Goal: Task Accomplishment & Management: Manage account settings

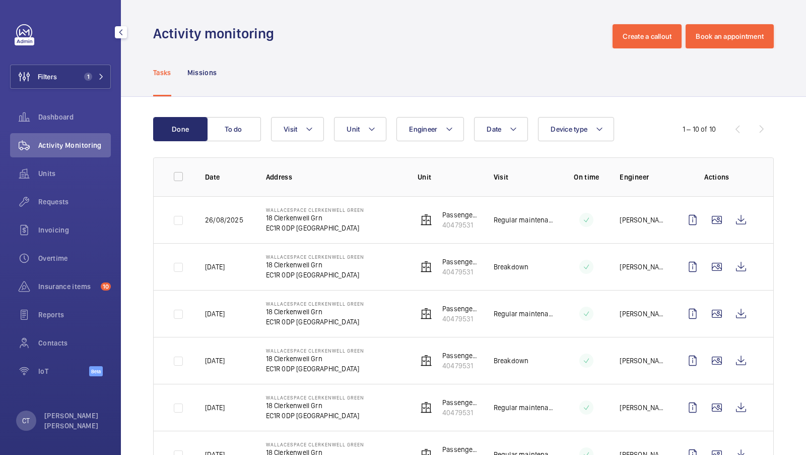
click at [73, 90] on div "Filters 1 Dashboard Activity Monitoring Units Requests Invoicing Overtime Insur…" at bounding box center [60, 205] width 101 height 363
click at [92, 85] on button "Filters 1" at bounding box center [60, 77] width 101 height 24
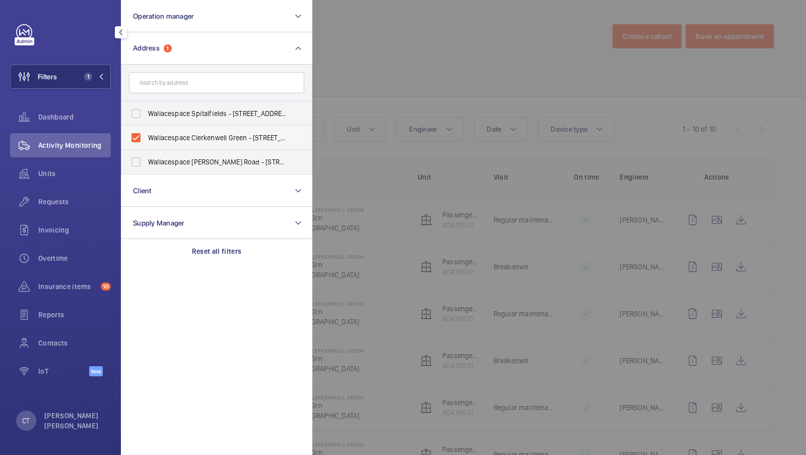
click at [173, 139] on span "Wallacespace Clerkenwell Green - [STREET_ADDRESS]" at bounding box center [217, 138] width 139 height 10
click at [146, 139] on input "Wallacespace Clerkenwell Green - [STREET_ADDRESS]" at bounding box center [136, 138] width 20 height 20
checkbox input "false"
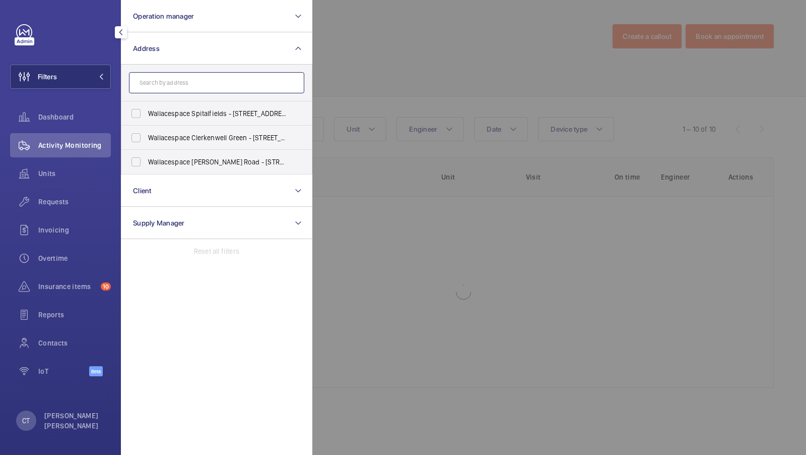
click at [166, 90] on input "text" at bounding box center [216, 82] width 175 height 21
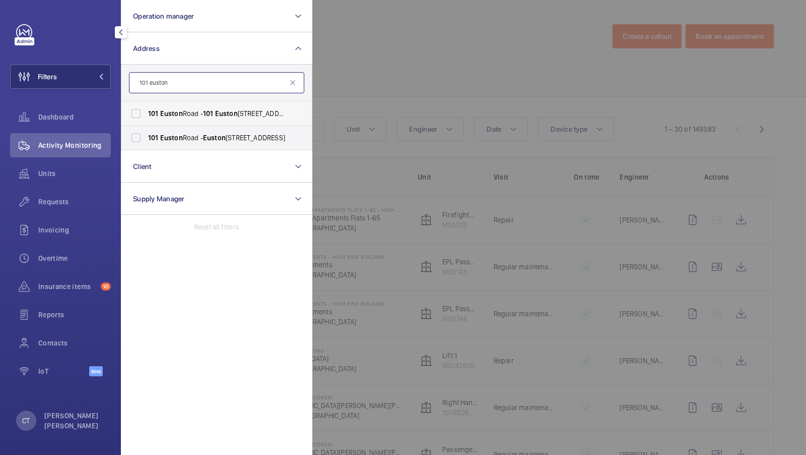
type input "101 euston"
click at [185, 120] on label "[STREET_ADDRESS]" at bounding box center [208, 113] width 175 height 24
click at [146, 120] on input "[STREET_ADDRESS]" at bounding box center [136, 113] width 20 height 20
checkbox input "true"
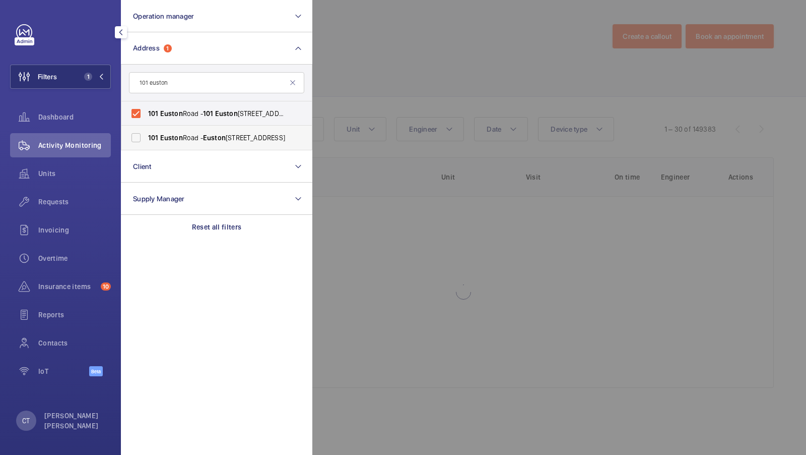
click at [169, 144] on label "[STREET_ADDRESS]" at bounding box center [208, 137] width 175 height 24
click at [146, 144] on input "[STREET_ADDRESS]" at bounding box center [136, 138] width 20 height 20
checkbox input "true"
click at [102, 67] on button "Filters 2" at bounding box center [60, 77] width 101 height 24
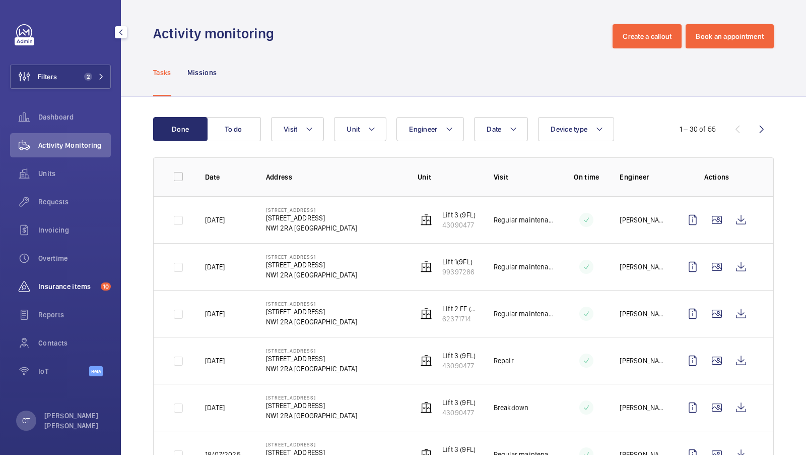
click at [63, 282] on span "Insurance items" at bounding box center [67, 286] width 58 height 10
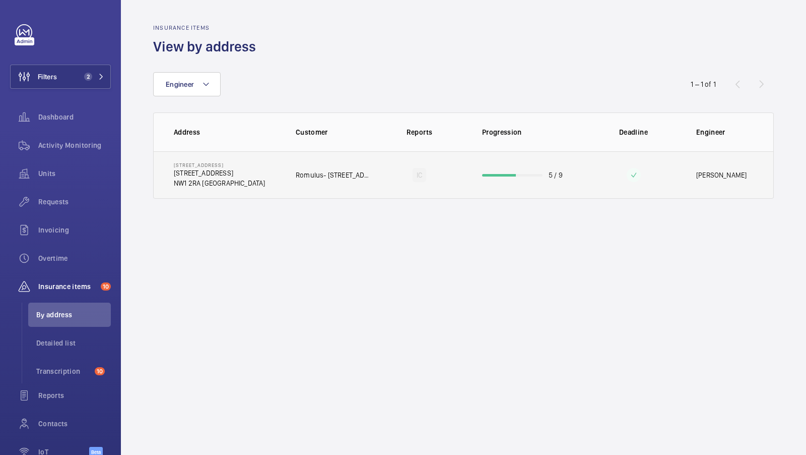
click at [257, 190] on td "[STREET_ADDRESS][GEOGRAPHIC_DATA][STREET_ADDRESS] NW1 2RA [GEOGRAPHIC_DATA]" at bounding box center [217, 174] width 126 height 47
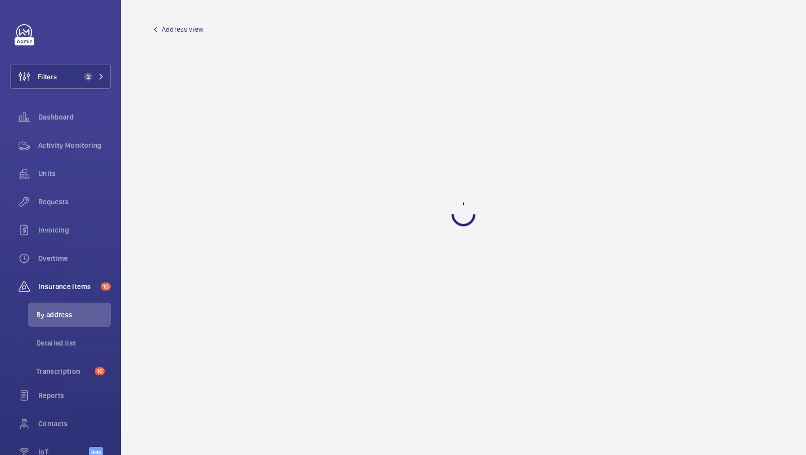
click at [177, 31] on span "Address view" at bounding box center [183, 29] width 42 height 10
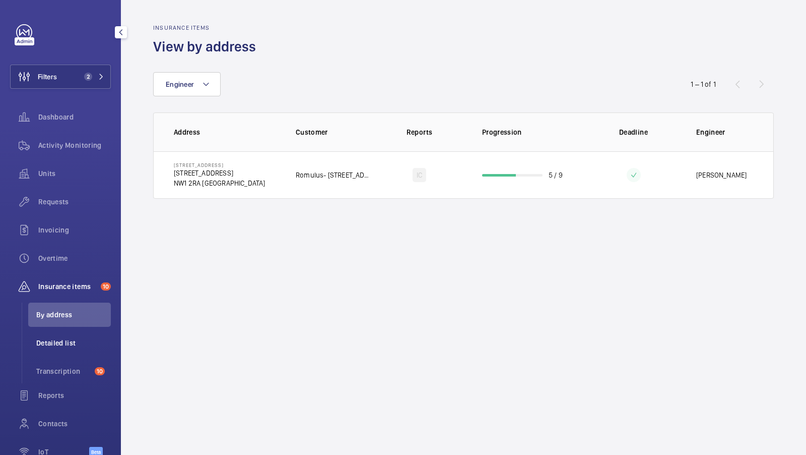
click at [59, 341] on span "Detailed list" at bounding box center [73, 343] width 75 height 10
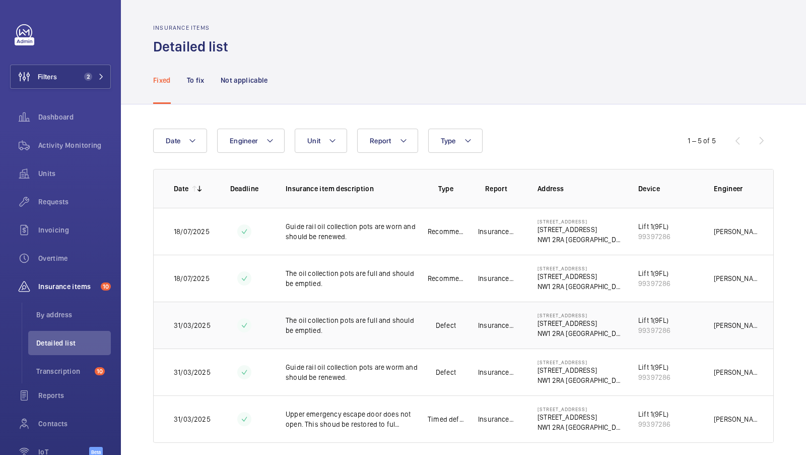
scroll to position [10, 0]
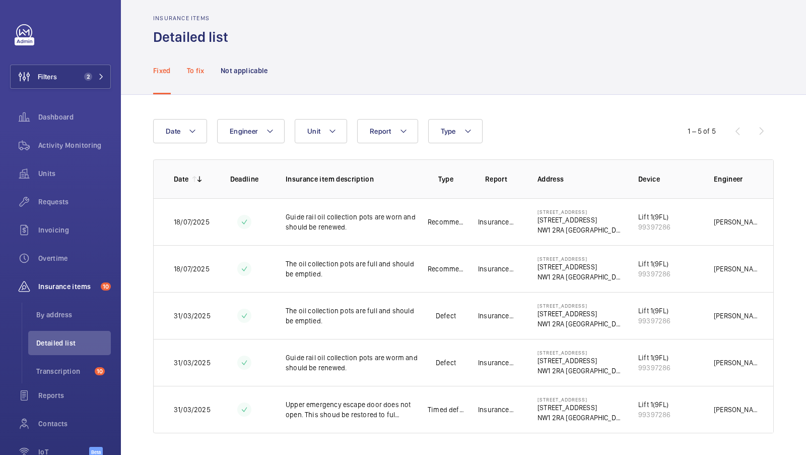
click at [201, 78] on div "To fix" at bounding box center [196, 70] width 18 height 48
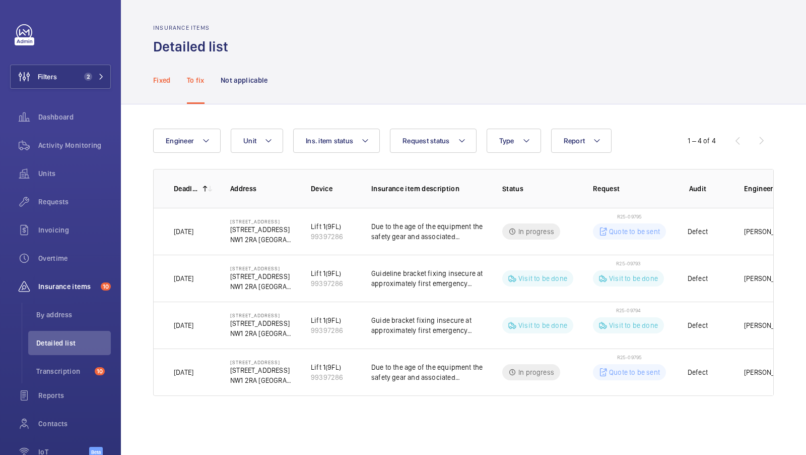
click at [156, 85] on div "Fixed" at bounding box center [162, 80] width 18 height 48
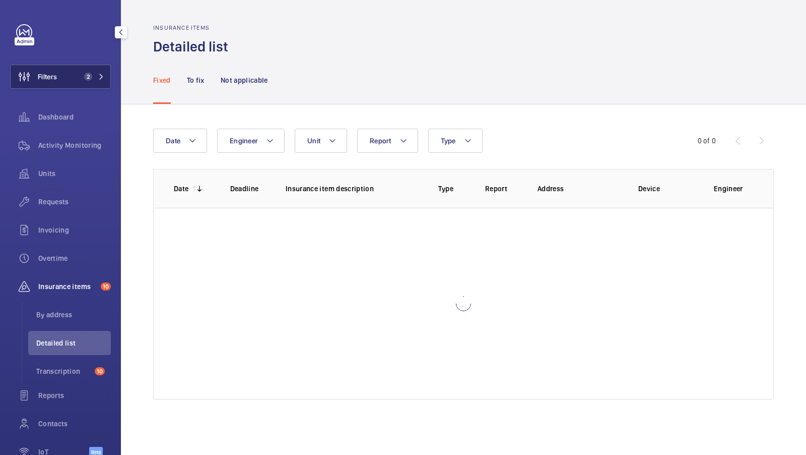
click at [76, 72] on button "Filters 2" at bounding box center [60, 77] width 101 height 24
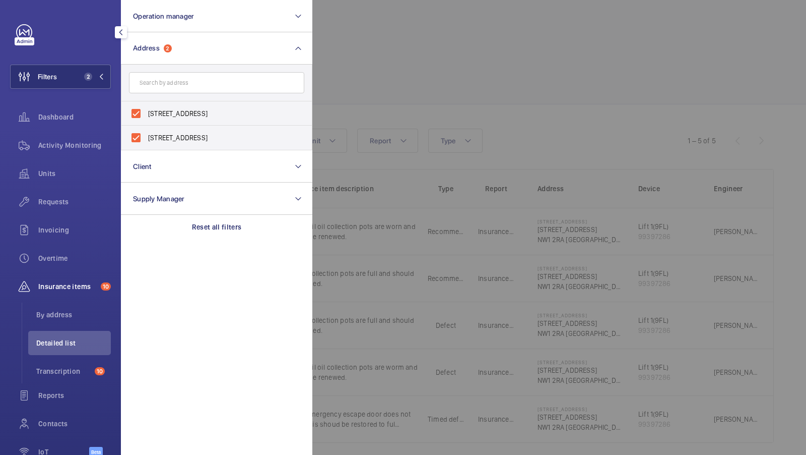
click at [434, 62] on div at bounding box center [715, 227] width 806 height 455
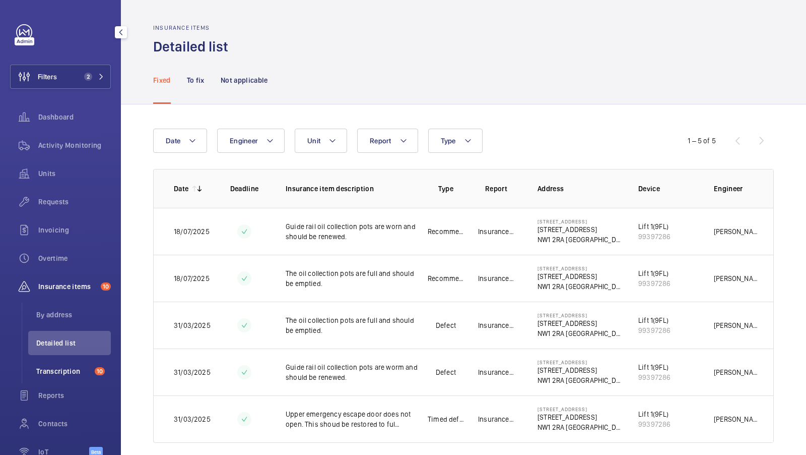
click at [59, 364] on li "Transcription 10" at bounding box center [69, 371] width 83 height 24
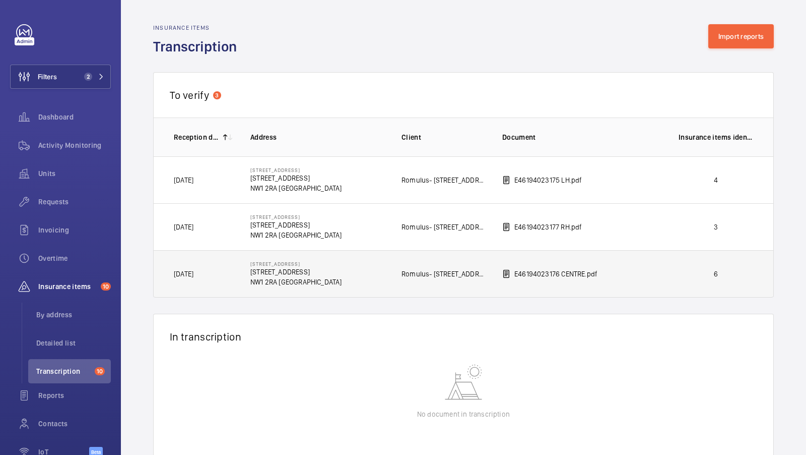
scroll to position [31, 0]
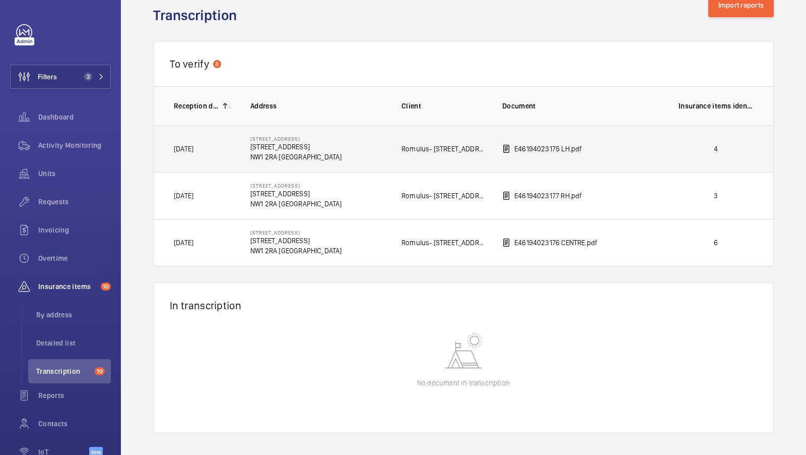
click at [665, 156] on td "4" at bounding box center [718, 148] width 111 height 47
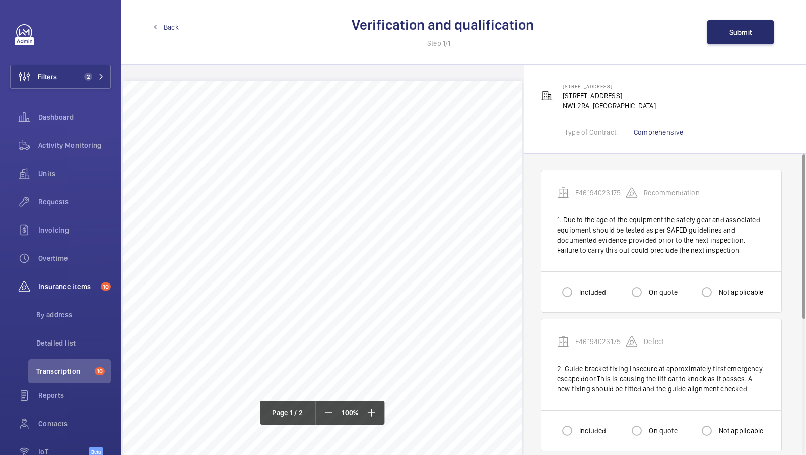
click at [169, 29] on span "Back" at bounding box center [171, 27] width 15 height 10
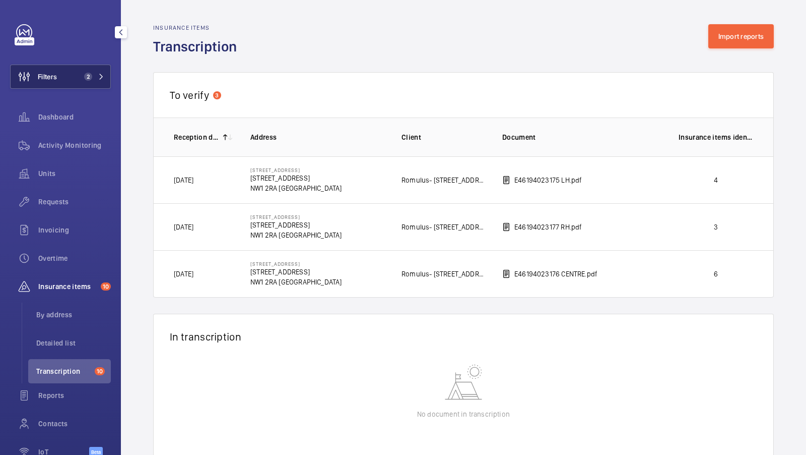
click at [77, 88] on button "Filters 2" at bounding box center [60, 77] width 101 height 24
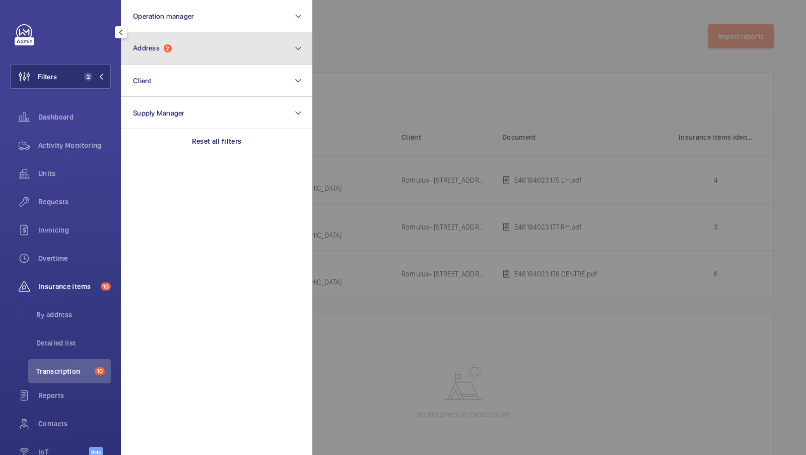
click at [207, 58] on button "Address 2" at bounding box center [217, 48] width 192 height 32
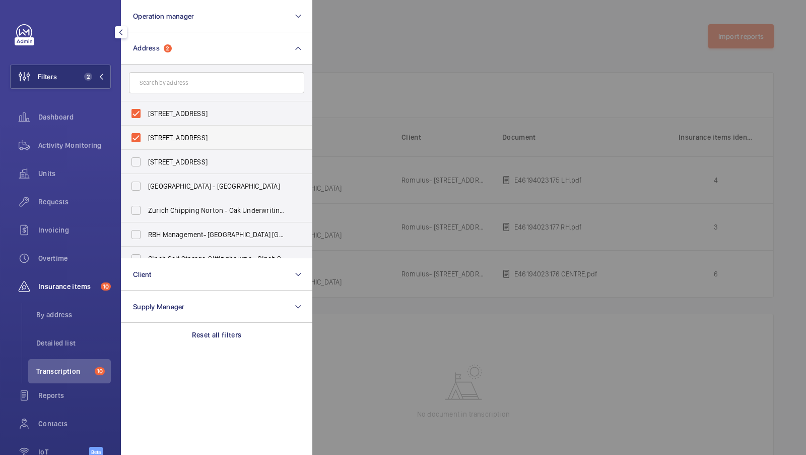
click at [168, 130] on label "[STREET_ADDRESS]" at bounding box center [208, 137] width 175 height 24
click at [146, 130] on input "[STREET_ADDRESS]" at bounding box center [136, 138] width 20 height 20
checkbox input "false"
click at [178, 102] on label "[STREET_ADDRESS]" at bounding box center [208, 113] width 175 height 24
click at [146, 103] on input "[STREET_ADDRESS]" at bounding box center [136, 113] width 20 height 20
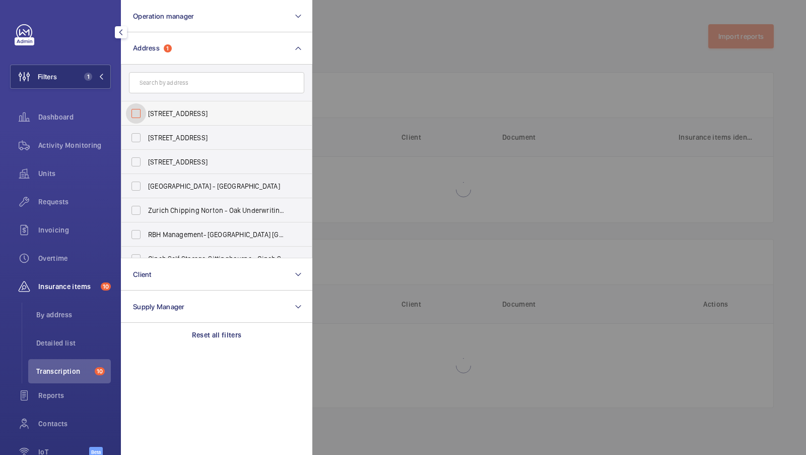
checkbox input "false"
click at [170, 71] on form at bounding box center [216, 83] width 190 height 37
click at [163, 93] on input "text" at bounding box center [216, 82] width 175 height 21
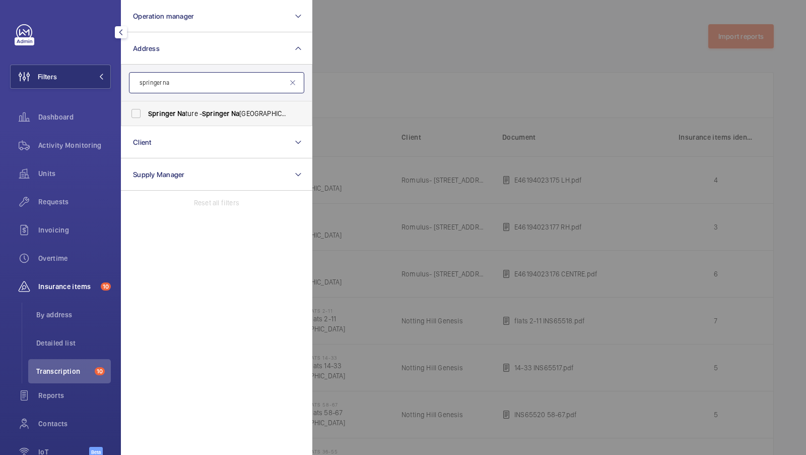
type input "springer na"
click at [129, 105] on label "Springer Na ture - Springer [GEOGRAPHIC_DATA], [GEOGRAPHIC_DATA]" at bounding box center [208, 113] width 175 height 24
click at [129, 105] on input "Springer Na ture - Springer [GEOGRAPHIC_DATA], [GEOGRAPHIC_DATA]" at bounding box center [136, 113] width 20 height 20
checkbox input "true"
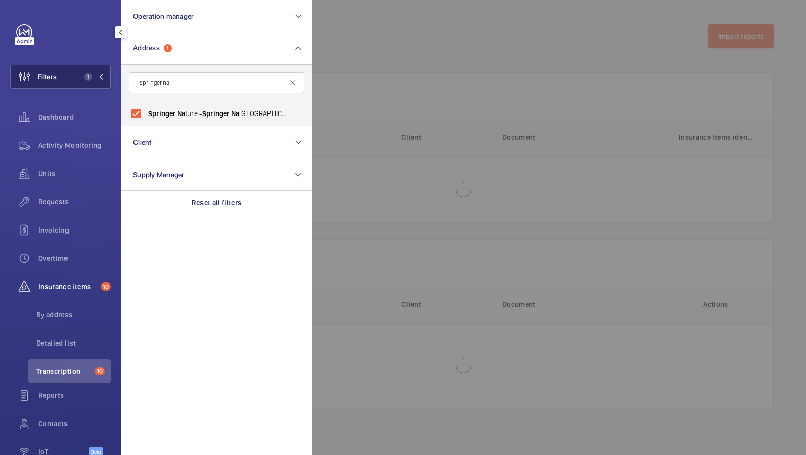
click at [101, 87] on button "Filters 1" at bounding box center [60, 77] width 101 height 24
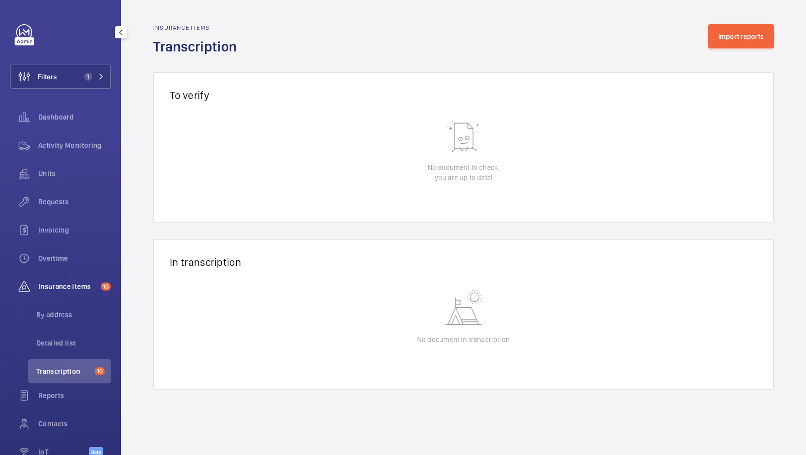
click at [69, 296] on div "Insurance items 10" at bounding box center [60, 286] width 101 height 24
click at [56, 324] on li "By address" at bounding box center [69, 314] width 83 height 24
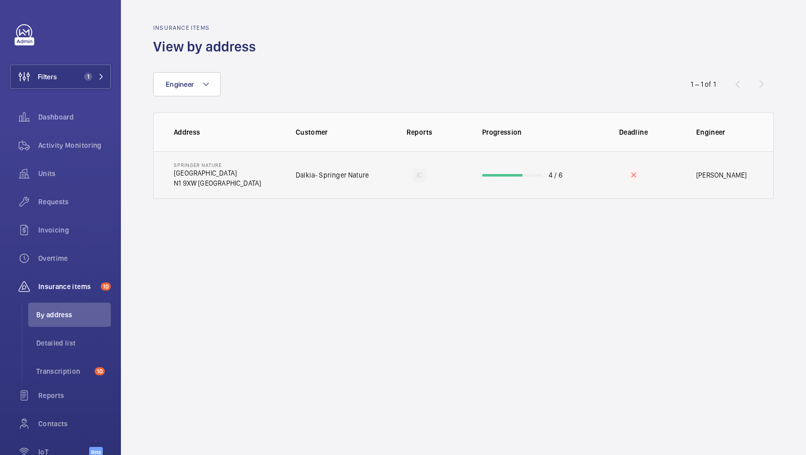
click at [252, 166] on td "Springer [GEOGRAPHIC_DATA] [GEOGRAPHIC_DATA]" at bounding box center [217, 174] width 126 height 47
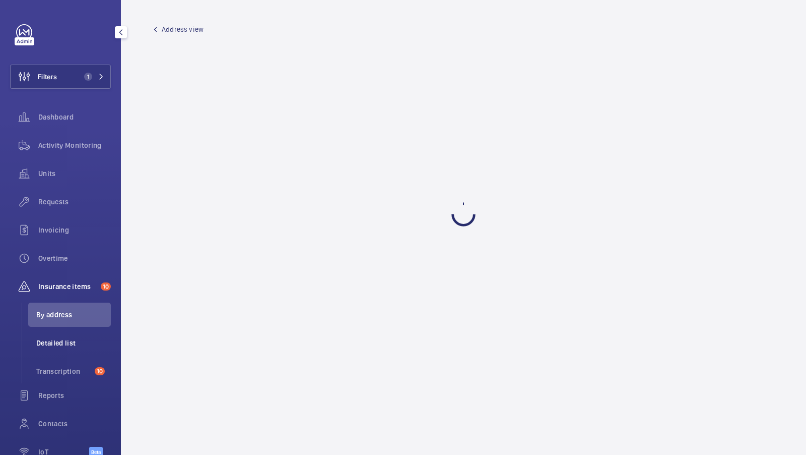
click at [67, 349] on li "Detailed list" at bounding box center [69, 343] width 83 height 24
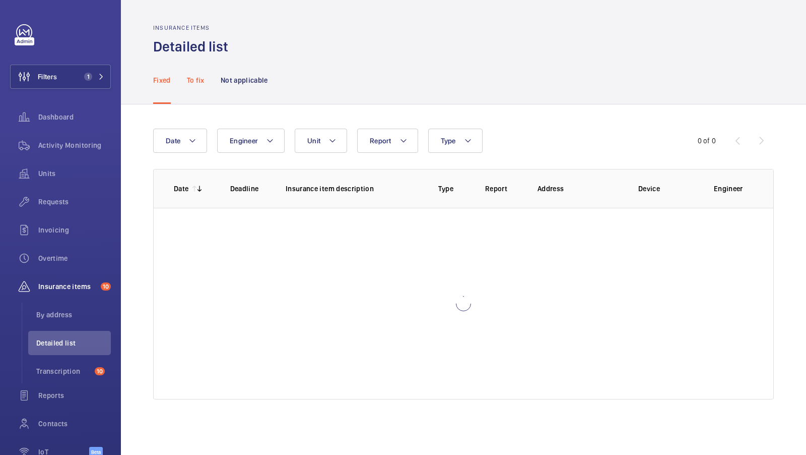
click at [198, 85] on p "To fix" at bounding box center [196, 80] width 18 height 10
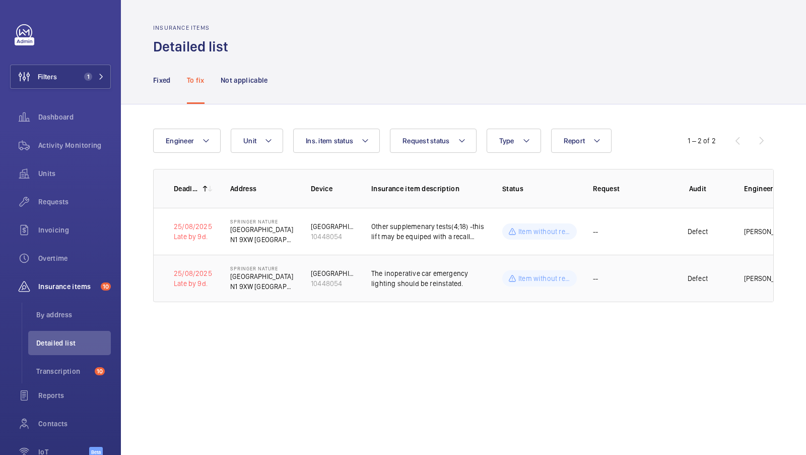
scroll to position [0, 90]
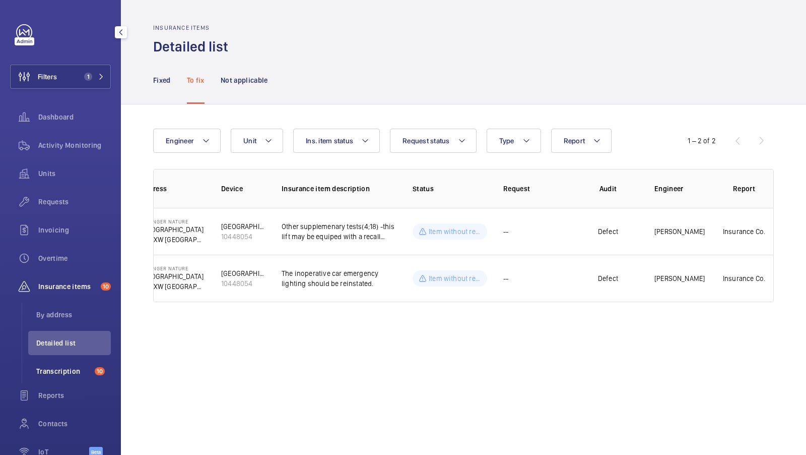
click at [68, 364] on li "Transcription 10" at bounding box center [69, 371] width 83 height 24
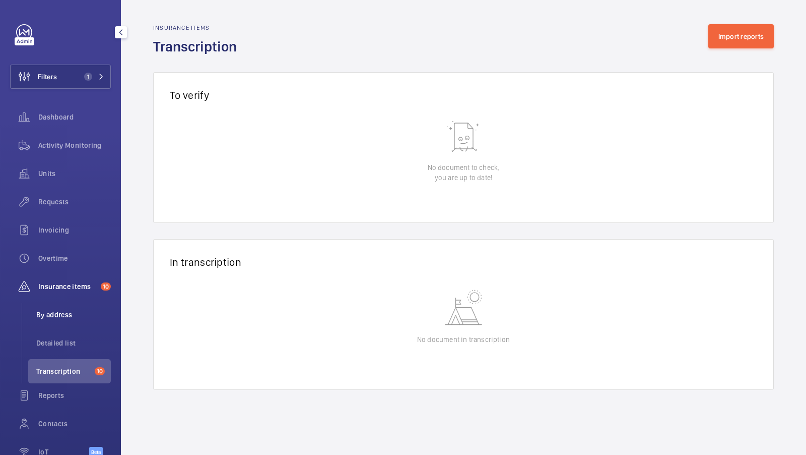
click at [63, 316] on span "By address" at bounding box center [73, 314] width 75 height 10
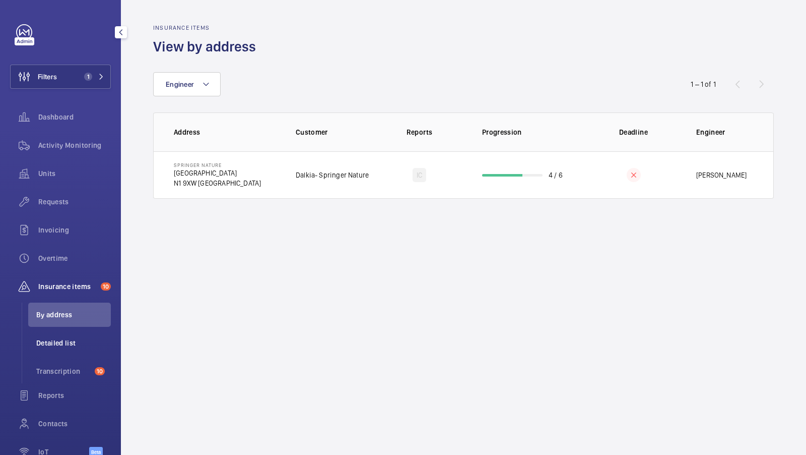
click at [61, 343] on span "Detailed list" at bounding box center [73, 343] width 75 height 10
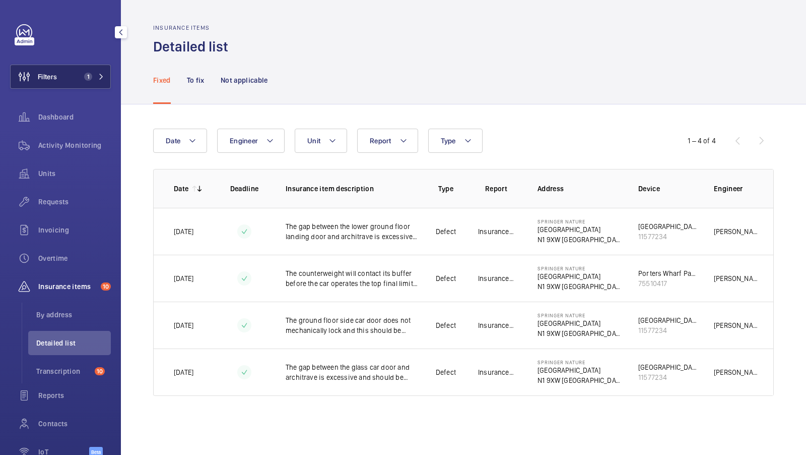
click at [90, 68] on button "Filters 1" at bounding box center [60, 77] width 101 height 24
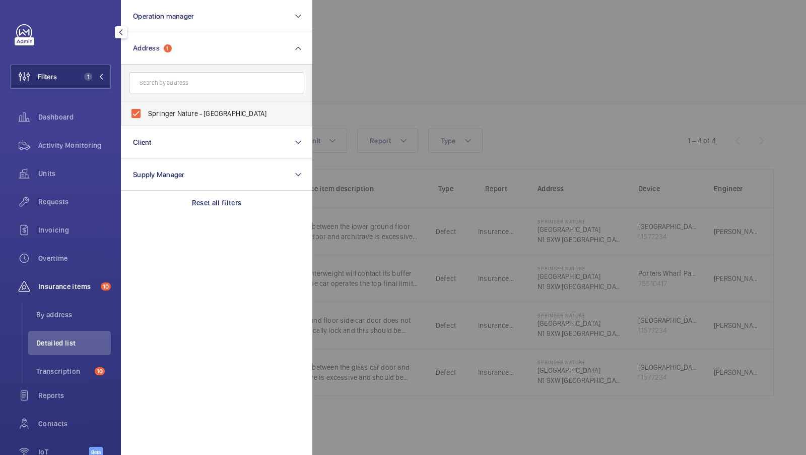
click at [208, 113] on span "Springer Nature - [GEOGRAPHIC_DATA]" at bounding box center [217, 113] width 139 height 10
click at [146, 113] on input "Springer Nature - [GEOGRAPHIC_DATA]" at bounding box center [136, 113] width 20 height 20
checkbox input "false"
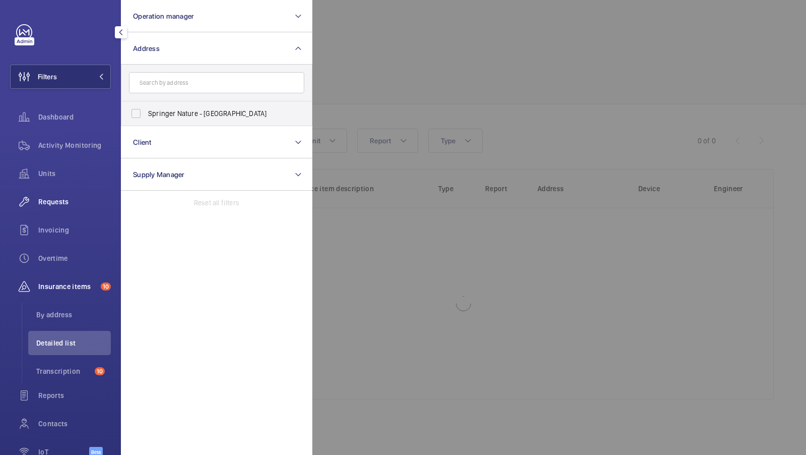
click at [61, 203] on span "Requests" at bounding box center [74, 202] width 73 height 10
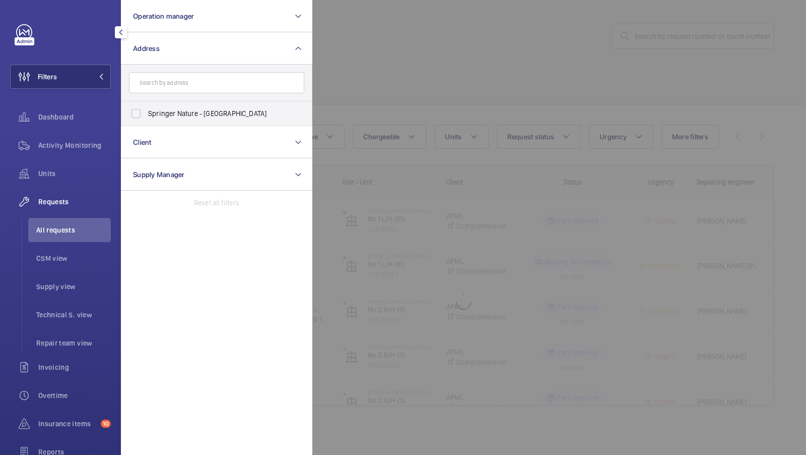
click at [357, 66] on div at bounding box center [715, 227] width 806 height 455
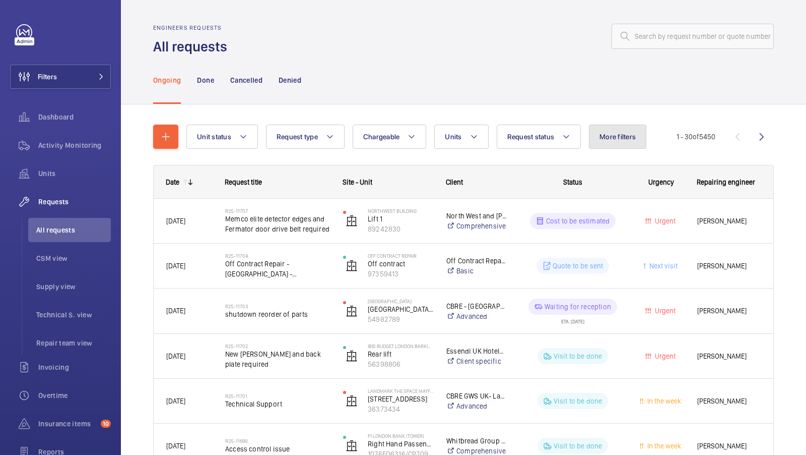
click at [622, 138] on span "More filters" at bounding box center [618, 137] width 36 height 8
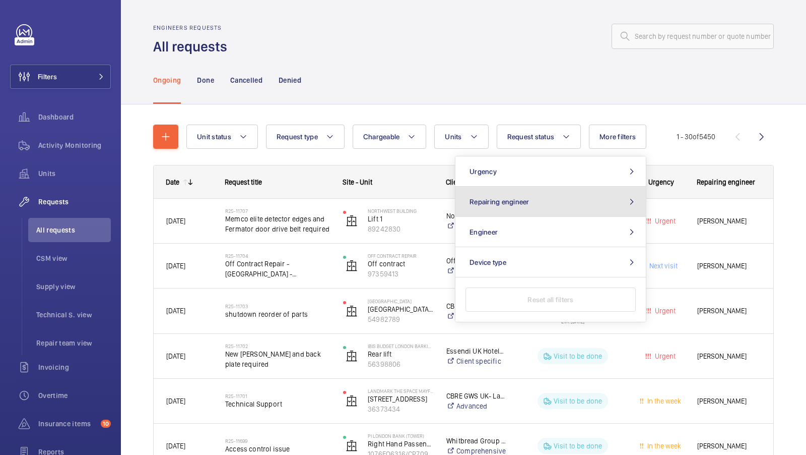
click at [542, 197] on button "Repairing engineer" at bounding box center [551, 201] width 190 height 30
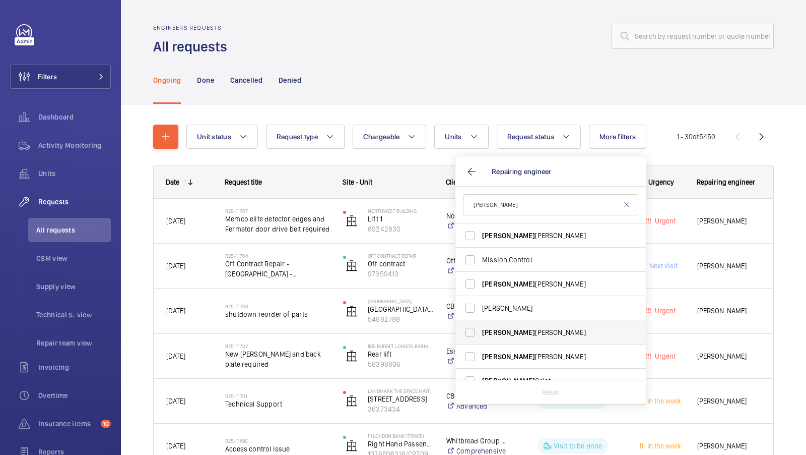
type input "[PERSON_NAME]"
click at [523, 337] on label "[PERSON_NAME]" at bounding box center [543, 332] width 175 height 24
click at [480, 337] on input "[PERSON_NAME]" at bounding box center [470, 332] width 20 height 20
checkbox input "true"
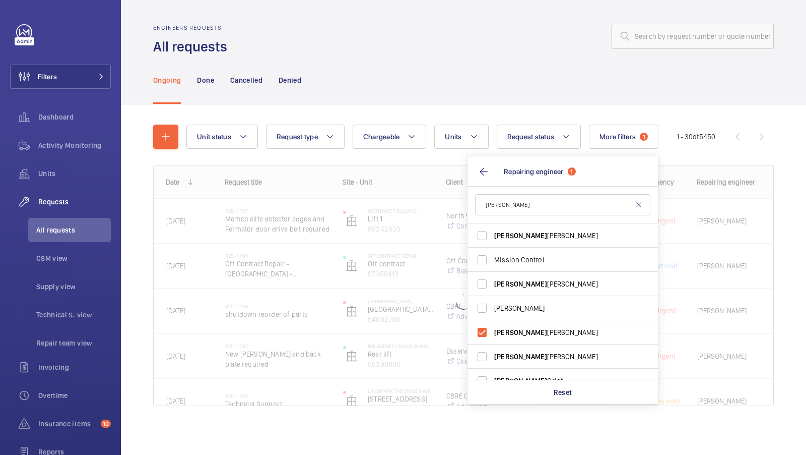
click at [511, 109] on div "Unit status Request type Chargeable Units Request status More filters 1 Urgency…" at bounding box center [463, 269] width 621 height 322
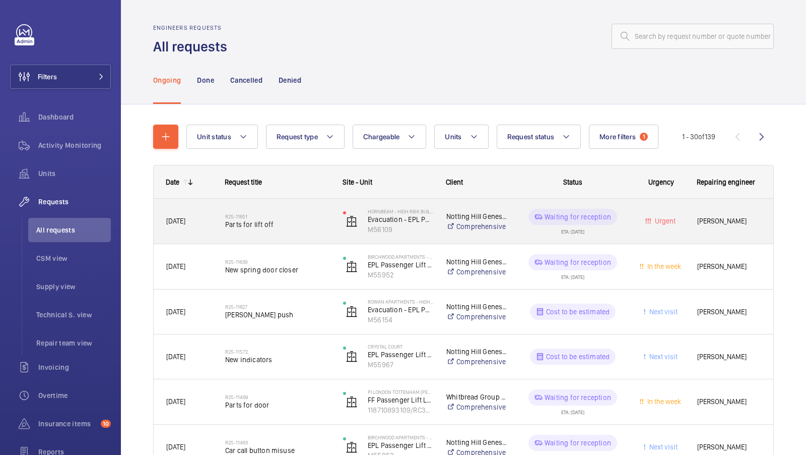
click at [295, 224] on span "Parts for lift off" at bounding box center [277, 224] width 105 height 10
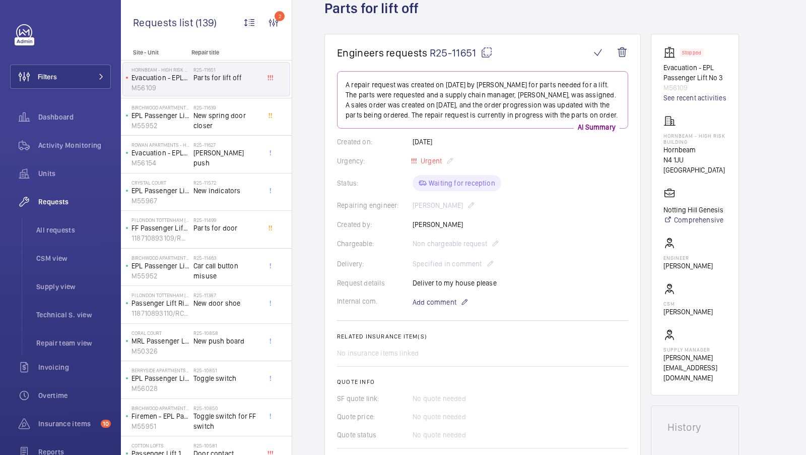
scroll to position [72, 0]
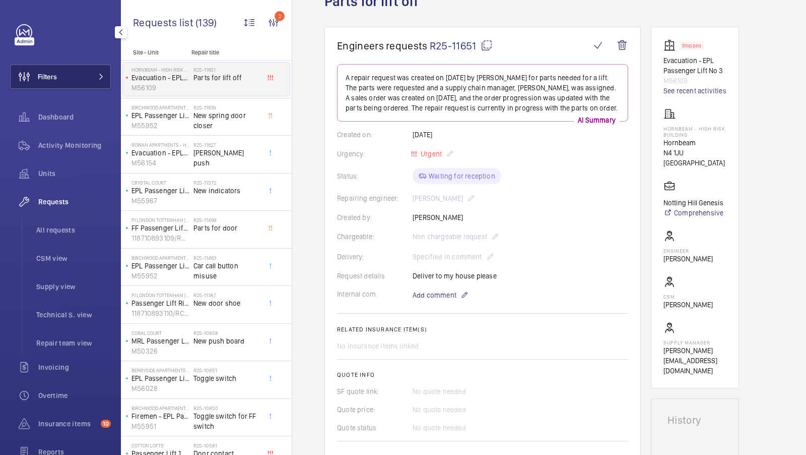
click at [93, 73] on button "Filters" at bounding box center [60, 77] width 101 height 24
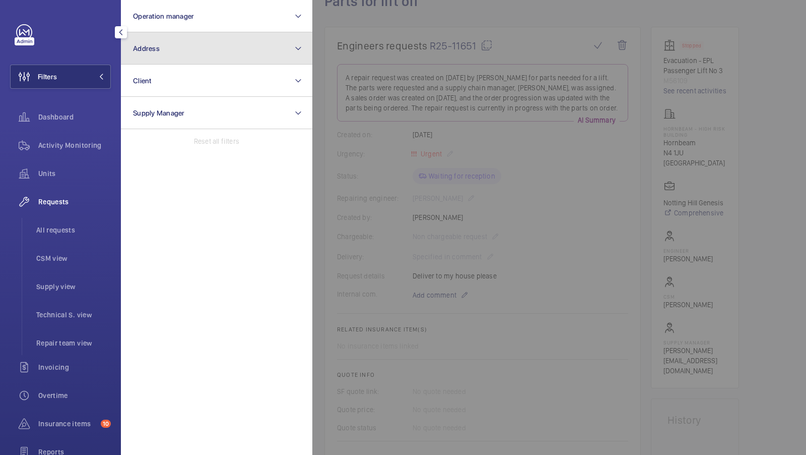
click at [194, 50] on button "Address" at bounding box center [217, 48] width 192 height 32
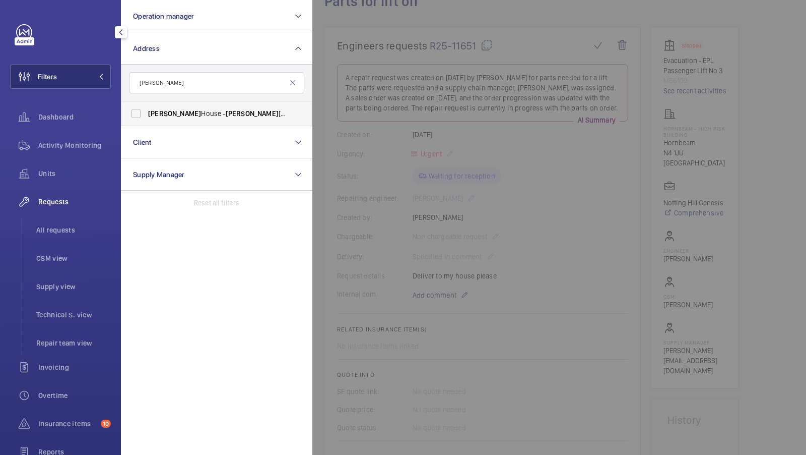
type input "[PERSON_NAME]"
click at [158, 105] on label "[PERSON_NAME][STREET_ADDRESS][PERSON_NAME]" at bounding box center [208, 113] width 175 height 24
click at [146, 105] on input "[PERSON_NAME][STREET_ADDRESS][PERSON_NAME]" at bounding box center [136, 113] width 20 height 20
checkbox input "true"
click at [85, 68] on button "Filters 1" at bounding box center [60, 77] width 101 height 24
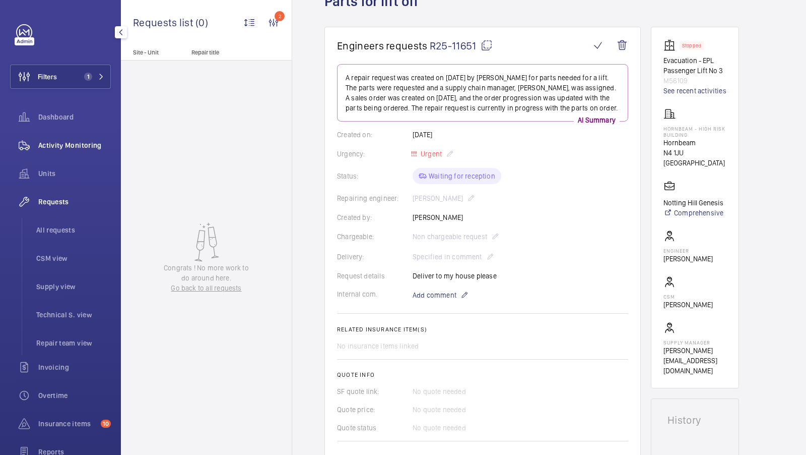
click at [62, 148] on span "Activity Monitoring" at bounding box center [74, 145] width 73 height 10
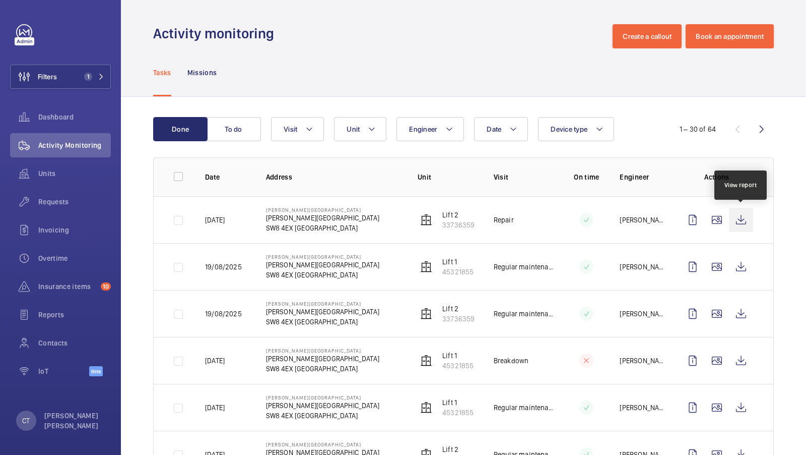
click at [740, 220] on wm-front-icon-button at bounding box center [741, 220] width 24 height 24
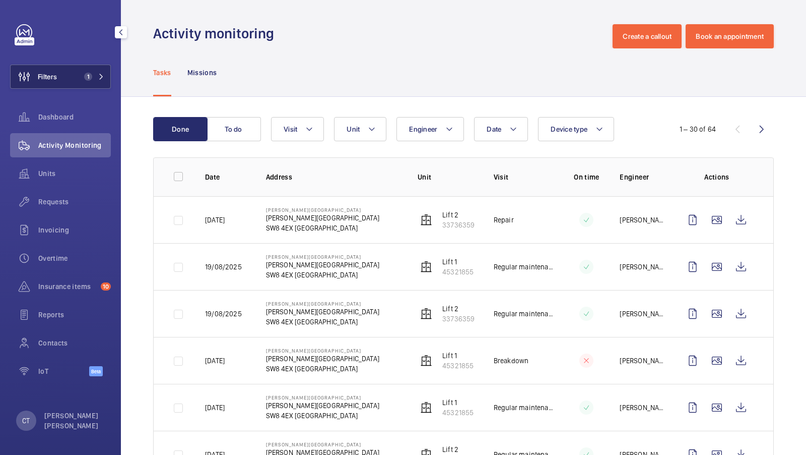
click at [81, 79] on span "1" at bounding box center [86, 77] width 12 height 8
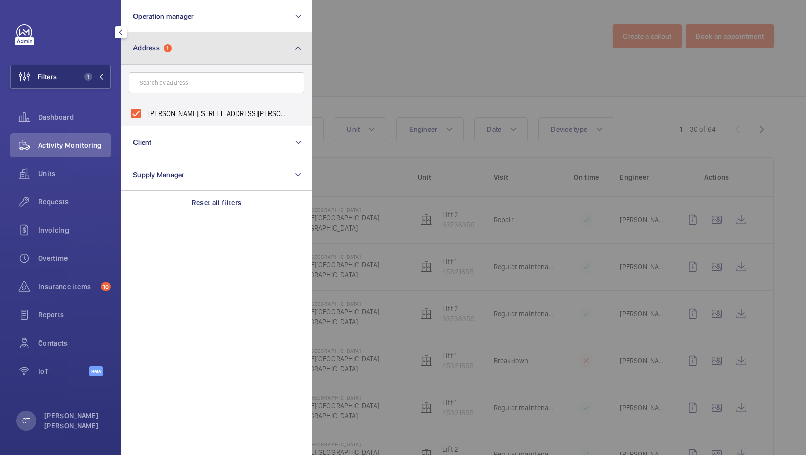
click at [242, 58] on button "Address 1" at bounding box center [217, 48] width 192 height 32
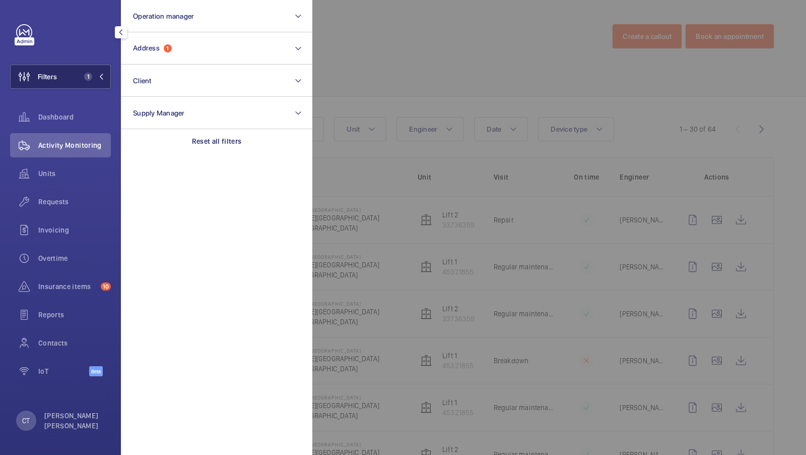
click at [78, 77] on button "Filters 1" at bounding box center [60, 77] width 101 height 24
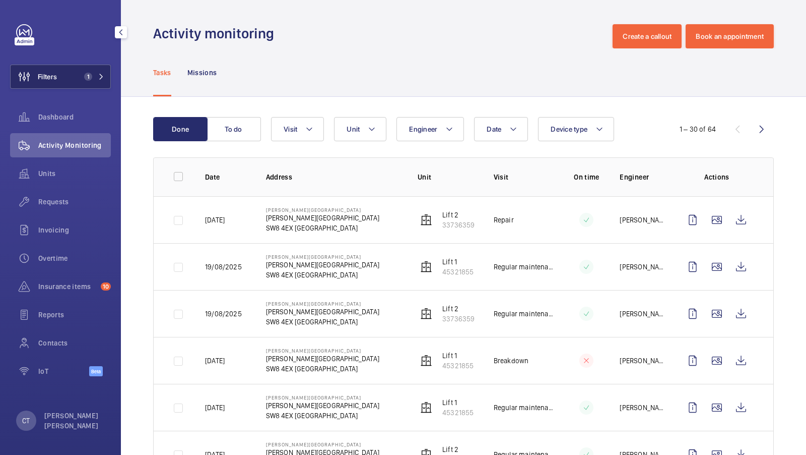
click at [83, 76] on span "1" at bounding box center [86, 77] width 12 height 8
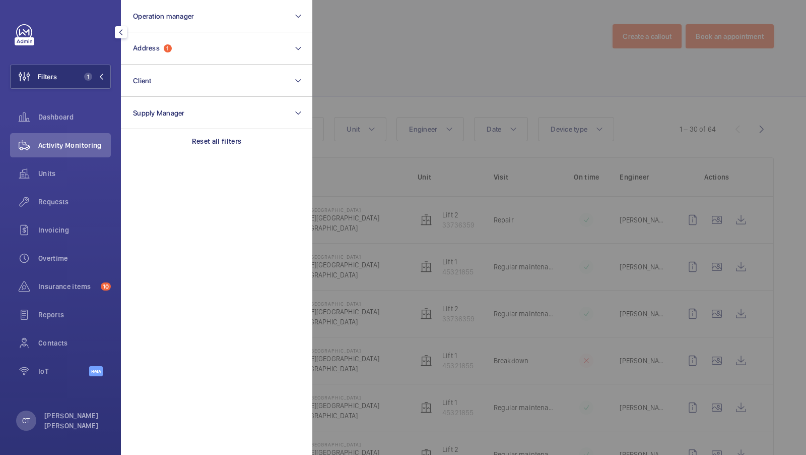
click at [361, 42] on div at bounding box center [715, 227] width 806 height 455
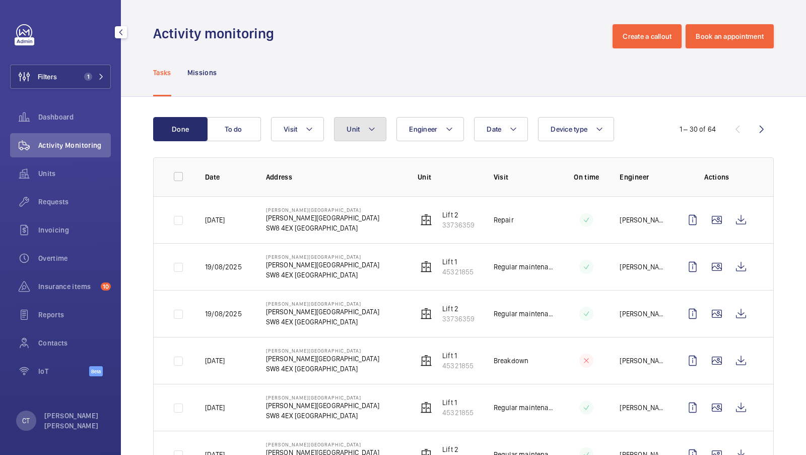
click at [365, 137] on button "Unit" at bounding box center [360, 129] width 52 height 24
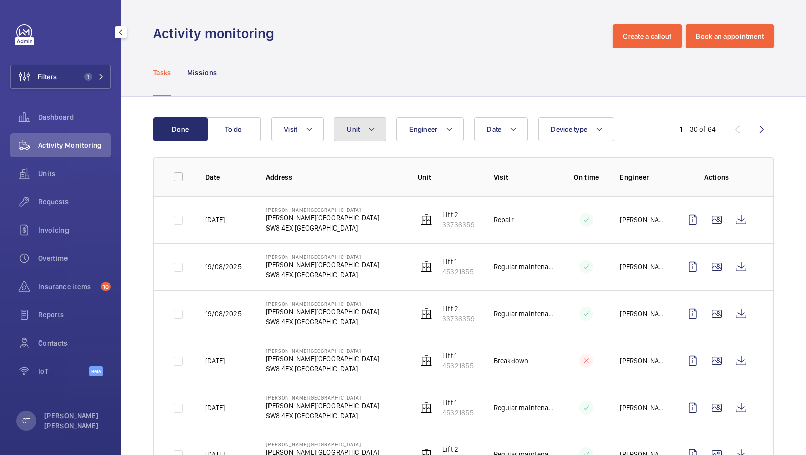
click at [371, 131] on mat-icon at bounding box center [372, 129] width 8 height 12
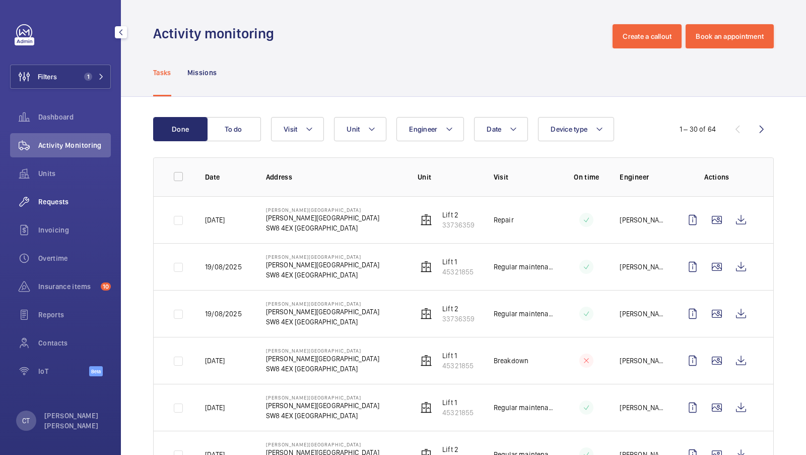
click at [67, 200] on span "Requests" at bounding box center [74, 202] width 73 height 10
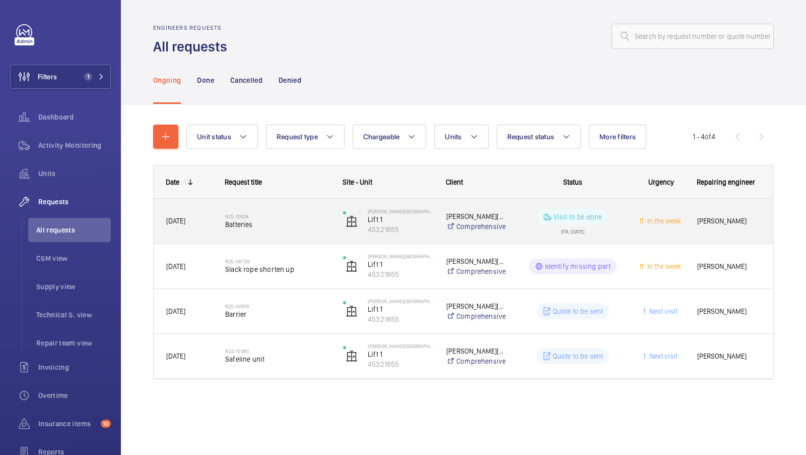
click at [739, 233] on div "[PERSON_NAME]" at bounding box center [729, 221] width 88 height 32
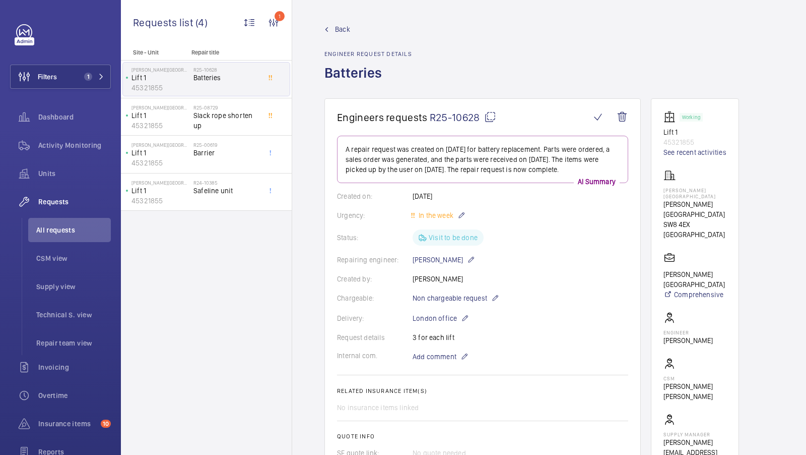
click at [341, 31] on span "Back" at bounding box center [342, 29] width 15 height 10
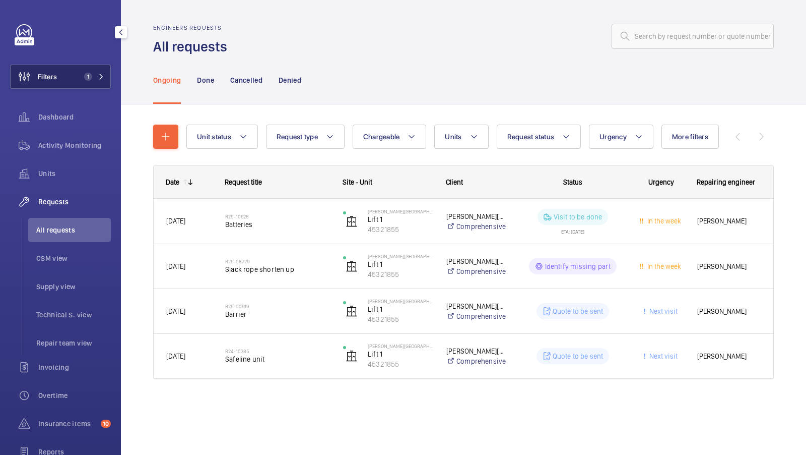
click at [97, 72] on button "Filters 1" at bounding box center [60, 77] width 101 height 24
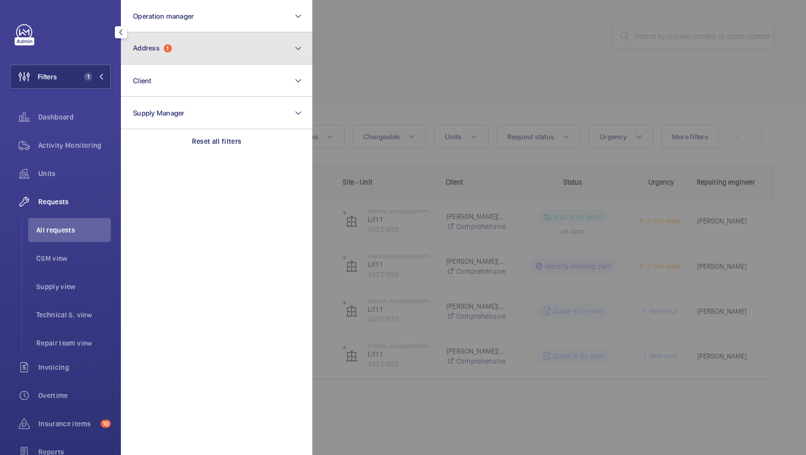
click at [270, 55] on button "Address 1" at bounding box center [217, 48] width 192 height 32
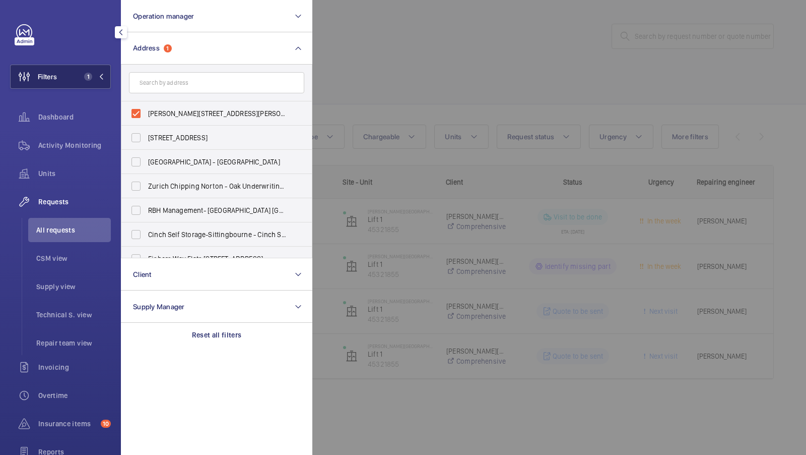
click at [109, 81] on button "Filters 1" at bounding box center [60, 77] width 101 height 24
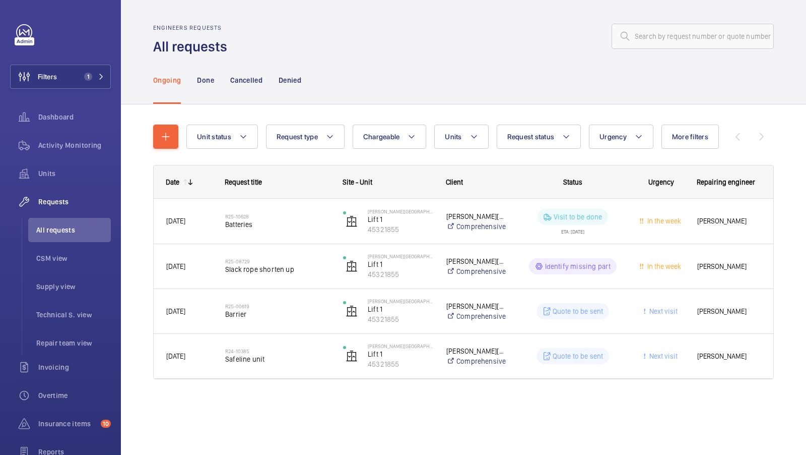
click at [449, 105] on div "Unit status Request type Chargeable Units Request status Urgency More filters R…" at bounding box center [463, 265] width 685 height 323
click at [79, 84] on button "Filters 1" at bounding box center [60, 77] width 101 height 24
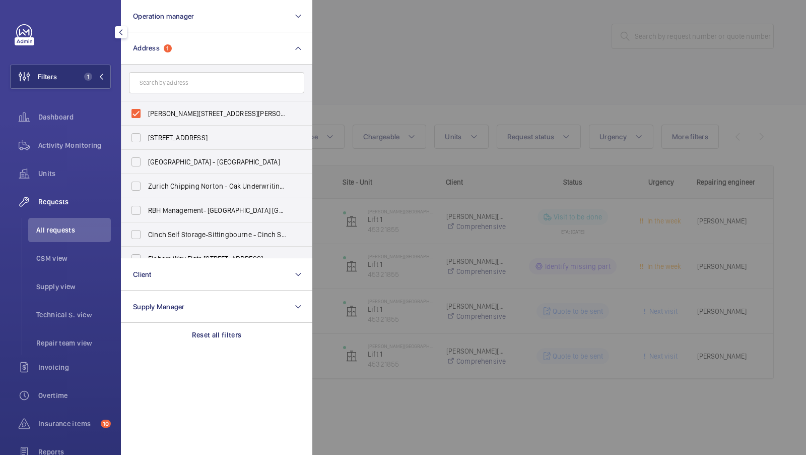
click at [394, 82] on div at bounding box center [715, 227] width 806 height 455
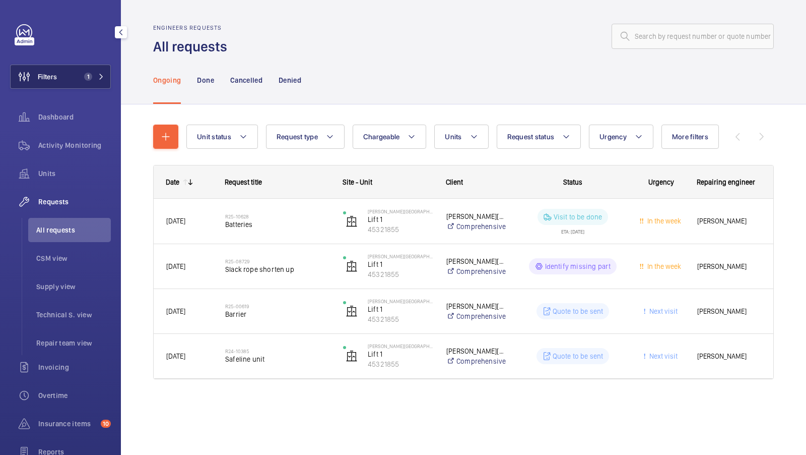
click at [108, 81] on button "Filters 1" at bounding box center [60, 77] width 101 height 24
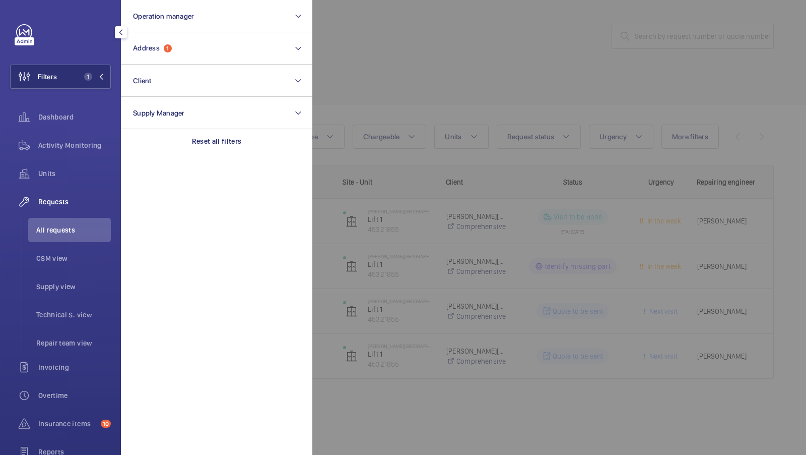
click at [433, 99] on div at bounding box center [715, 227] width 806 height 455
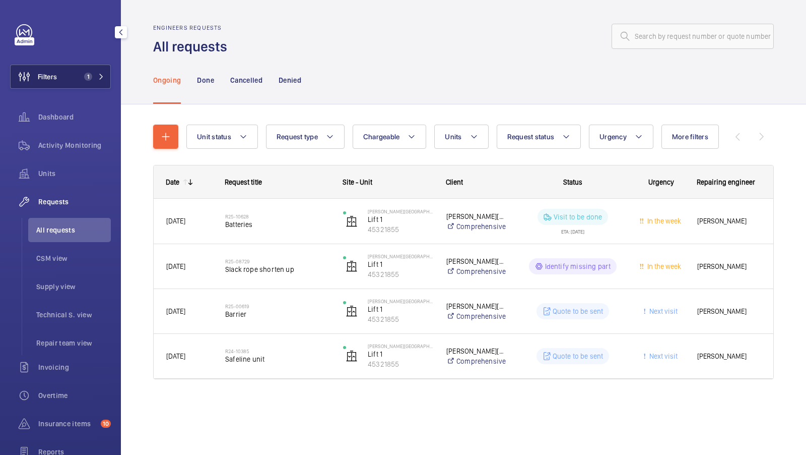
click at [81, 66] on button "Filters 1" at bounding box center [60, 77] width 101 height 24
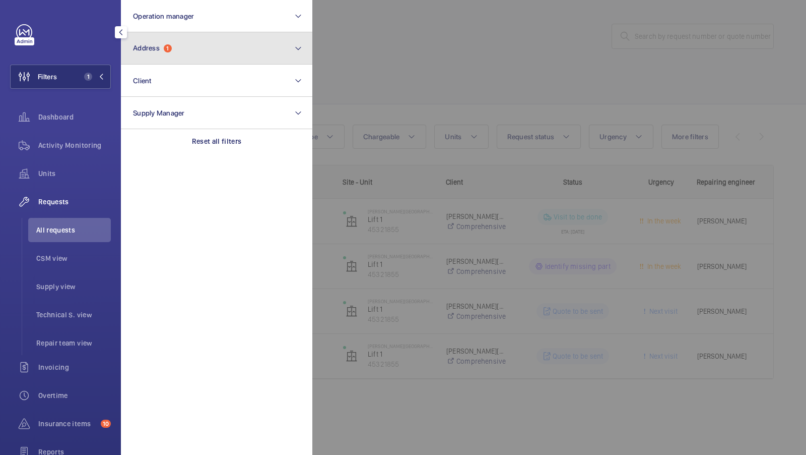
click at [223, 32] on button "Address 1" at bounding box center [217, 48] width 192 height 32
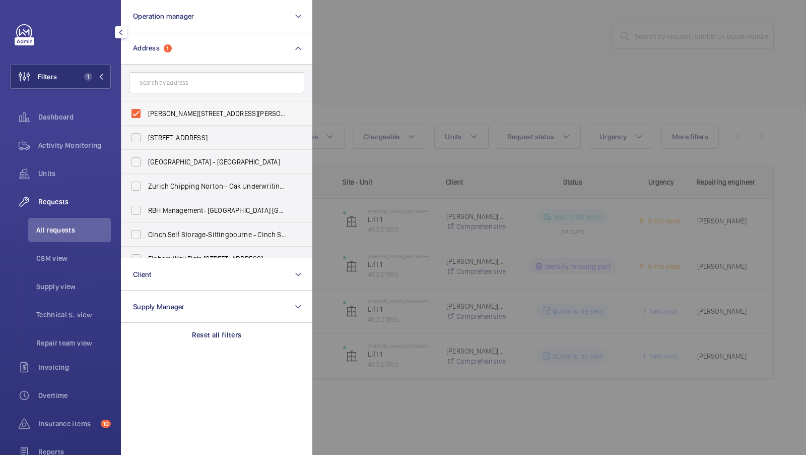
click at [164, 115] on span "[PERSON_NAME][STREET_ADDRESS][PERSON_NAME]" at bounding box center [217, 113] width 139 height 10
click at [146, 115] on input "[PERSON_NAME][STREET_ADDRESS][PERSON_NAME]" at bounding box center [136, 113] width 20 height 20
checkbox input "false"
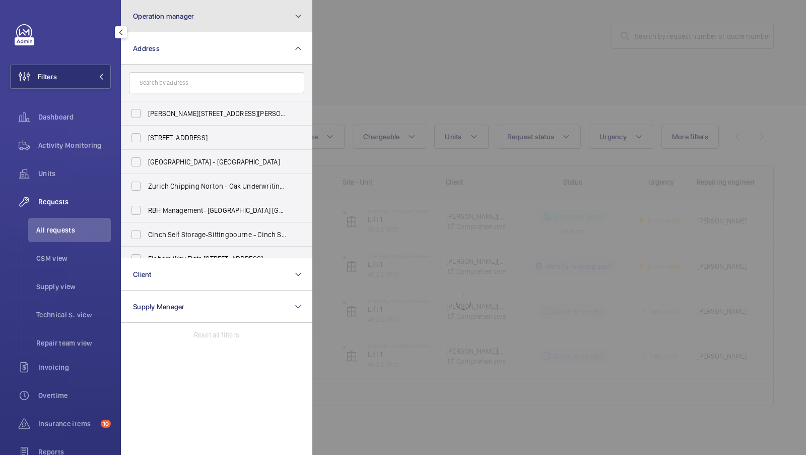
click at [249, 5] on button "Operation manager" at bounding box center [217, 16] width 192 height 32
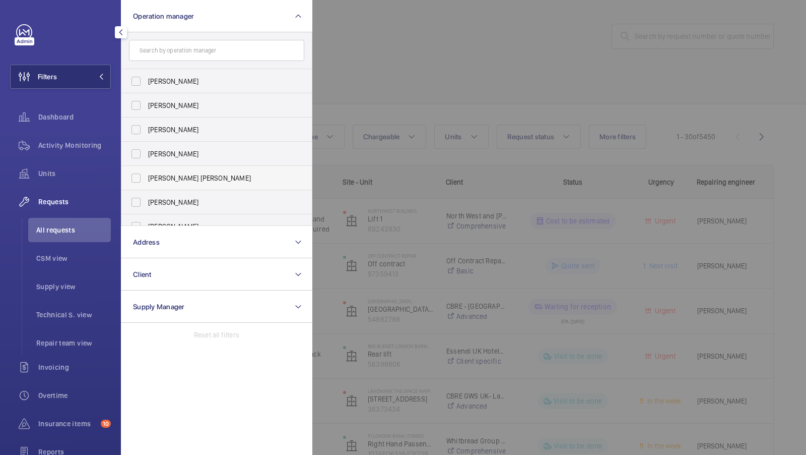
click at [156, 178] on span "[PERSON_NAME] [PERSON_NAME]" at bounding box center [217, 178] width 139 height 10
click at [146, 178] on input "[PERSON_NAME] [PERSON_NAME]" at bounding box center [136, 178] width 20 height 20
checkbox input "true"
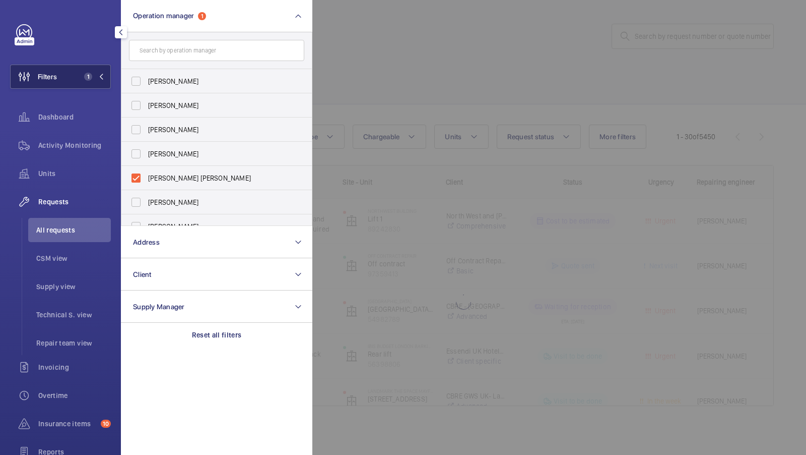
click at [93, 74] on span "1" at bounding box center [92, 77] width 24 height 8
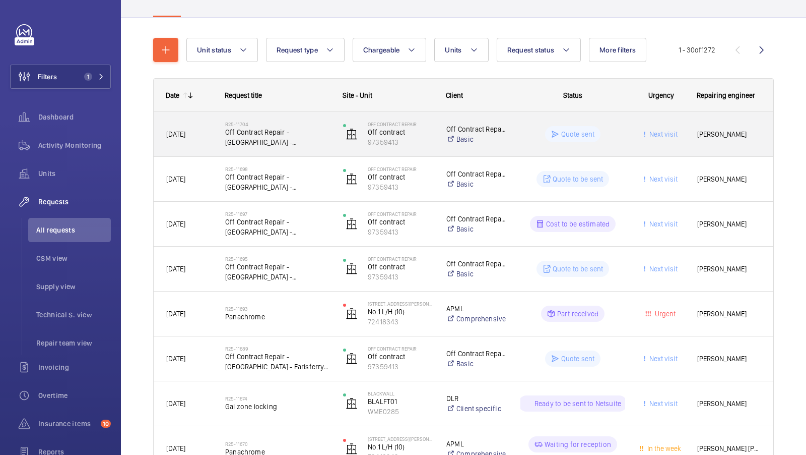
scroll to position [85, 0]
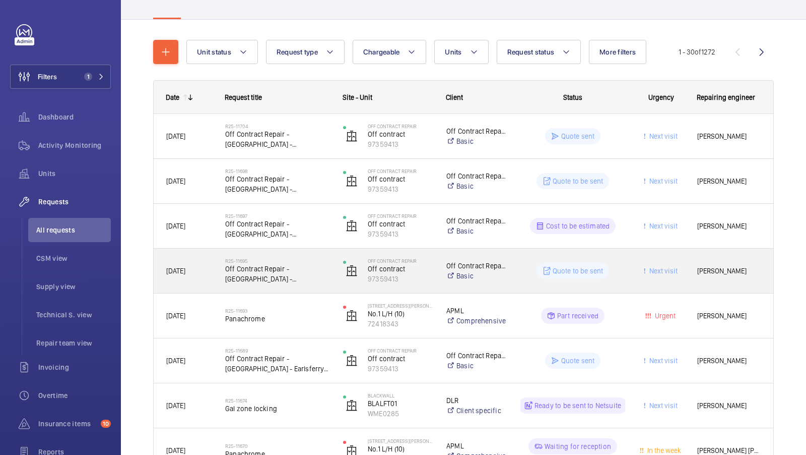
click at [270, 273] on span "Off Contract Repair - [GEOGRAPHIC_DATA] - [STREET_ADDRESS]" at bounding box center [277, 274] width 105 height 20
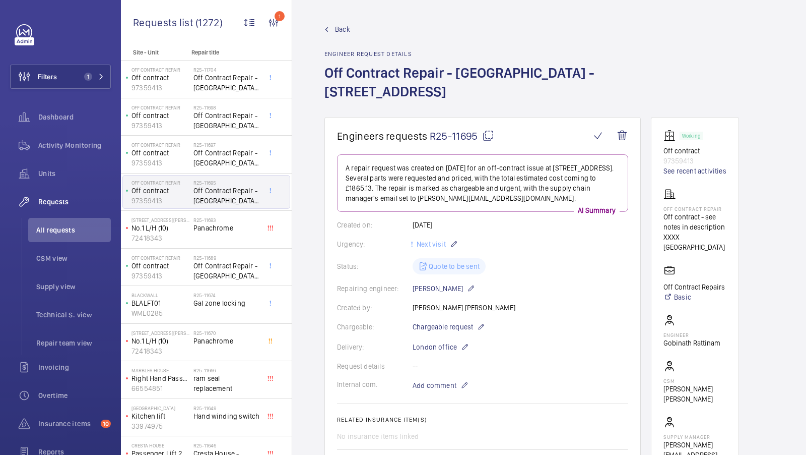
click at [340, 29] on span "Back" at bounding box center [342, 29] width 15 height 10
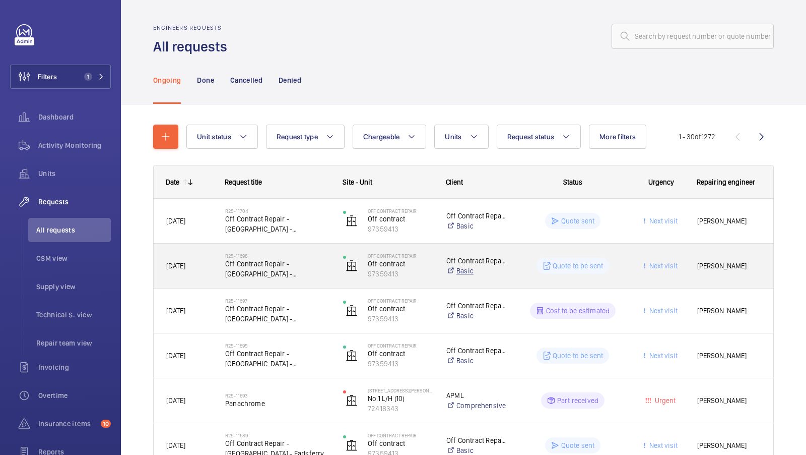
click at [465, 271] on link "Basic" at bounding box center [477, 271] width 61 height 10
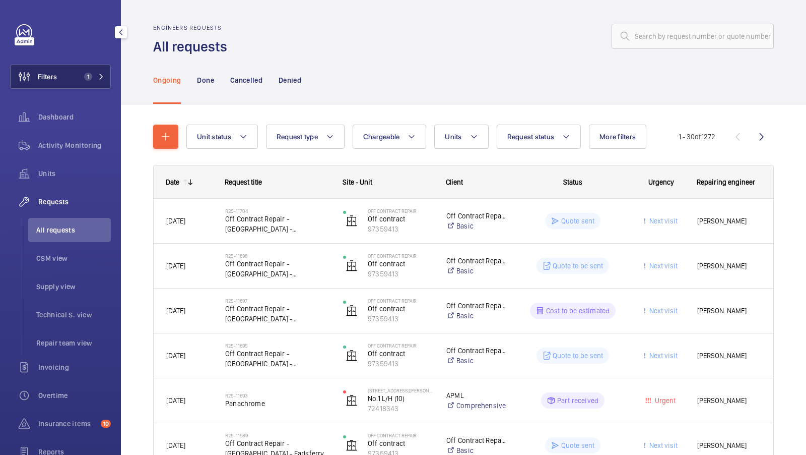
click at [99, 80] on span "1" at bounding box center [92, 77] width 24 height 8
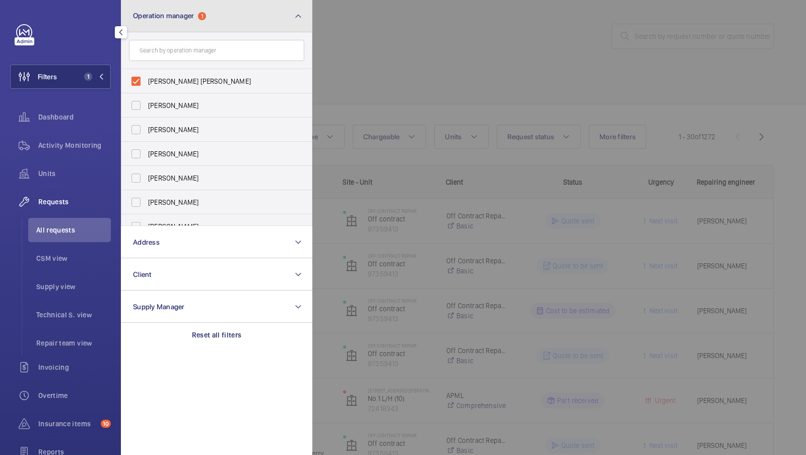
click at [219, 23] on button "Operation manager 1" at bounding box center [217, 16] width 192 height 32
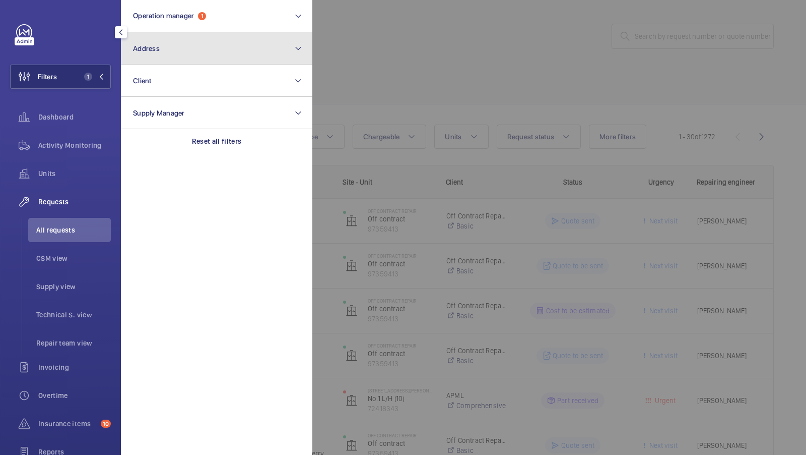
click at [200, 45] on button "Address" at bounding box center [217, 48] width 192 height 32
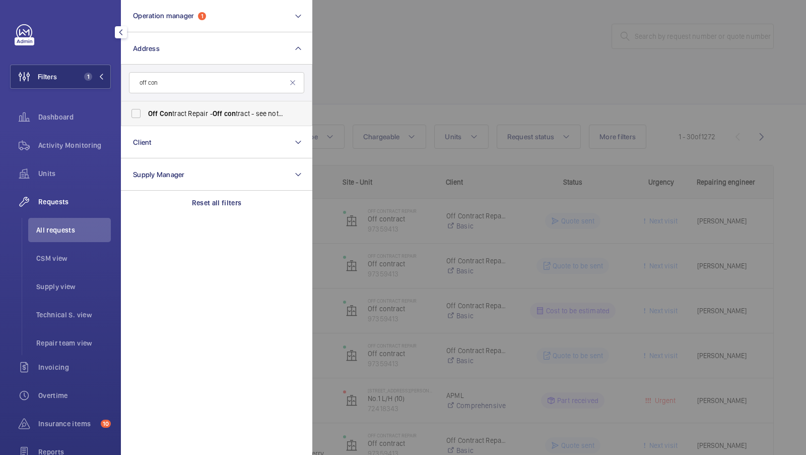
type input "off con"
click at [167, 112] on span "Con" at bounding box center [166, 113] width 13 height 8
click at [146, 112] on input "Off Con tract Repair - Off con tract - see notes in description, LONDON XXXX" at bounding box center [136, 113] width 20 height 20
checkbox input "true"
click at [69, 68] on button "Filters 2" at bounding box center [60, 77] width 101 height 24
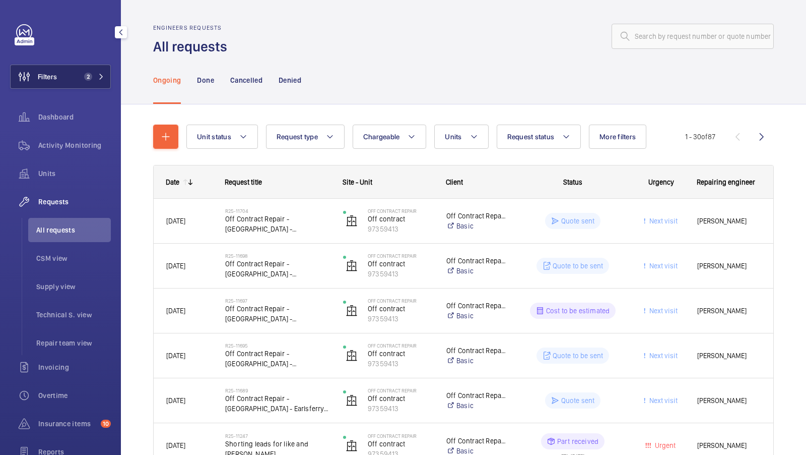
click at [87, 78] on span "2" at bounding box center [88, 77] width 8 height 8
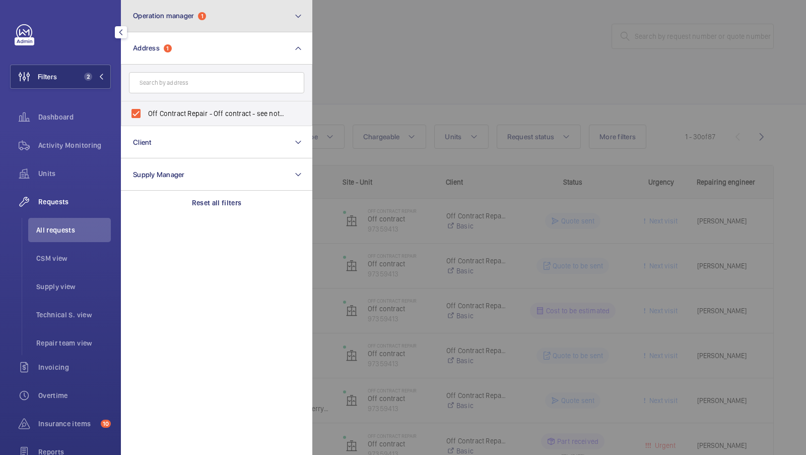
click at [210, 25] on button "Operation manager 1" at bounding box center [217, 16] width 192 height 32
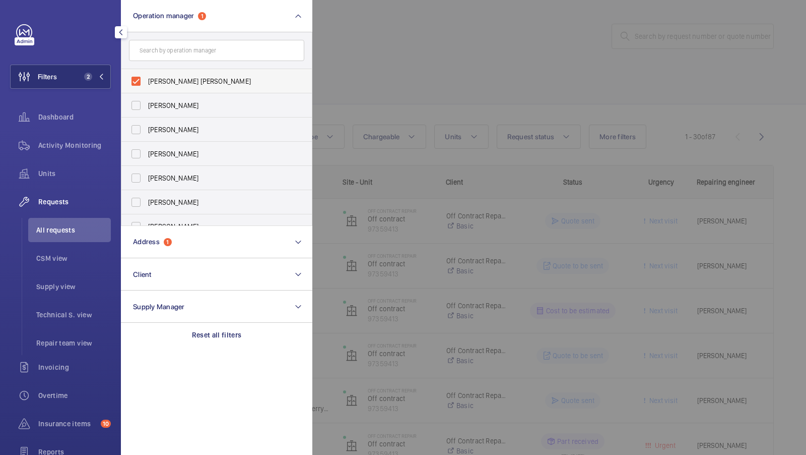
click at [175, 77] on span "[PERSON_NAME] [PERSON_NAME]" at bounding box center [217, 81] width 139 height 10
click at [146, 77] on input "[PERSON_NAME] [PERSON_NAME]" at bounding box center [136, 81] width 20 height 20
checkbox input "false"
click at [83, 69] on button "Filters 1" at bounding box center [60, 77] width 101 height 24
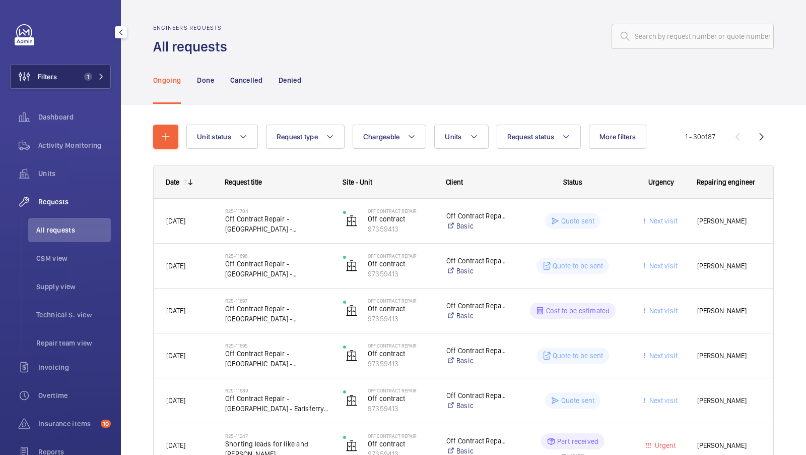
click at [72, 65] on button "Filters 1" at bounding box center [60, 77] width 101 height 24
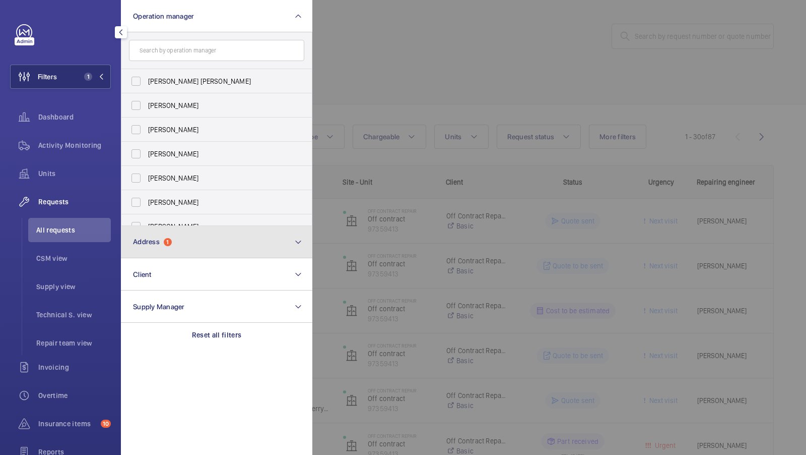
click at [198, 241] on button "Address 1" at bounding box center [217, 242] width 192 height 32
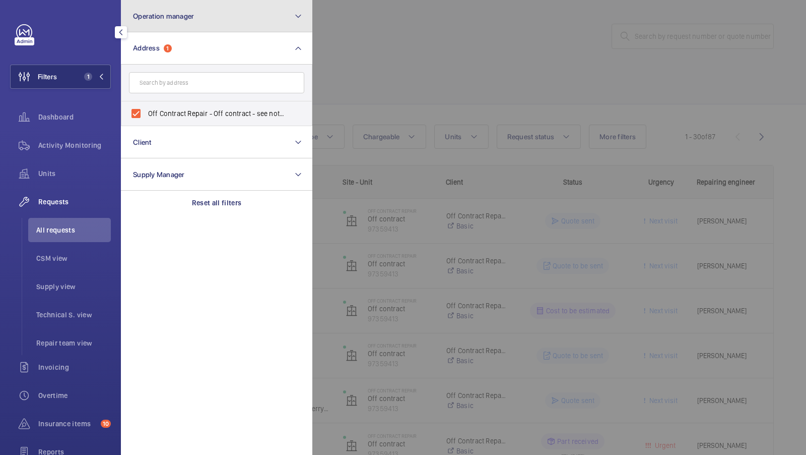
click at [204, 20] on button "Operation manager" at bounding box center [217, 16] width 192 height 32
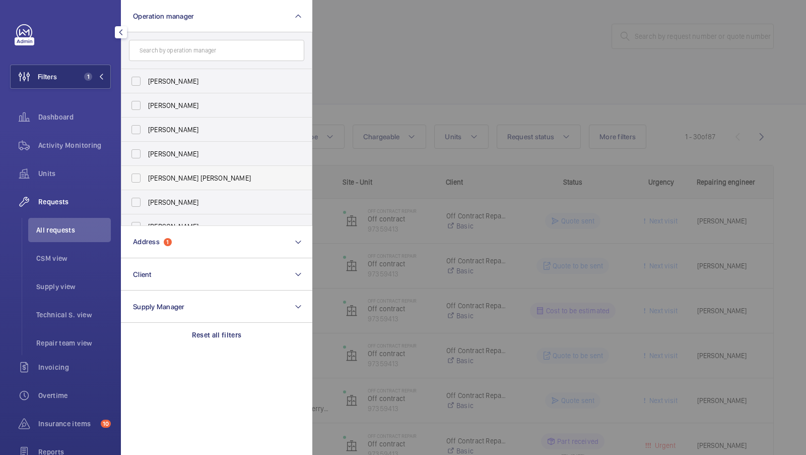
click at [189, 184] on label "[PERSON_NAME] [PERSON_NAME]" at bounding box center [208, 178] width 175 height 24
click at [146, 184] on input "[PERSON_NAME] [PERSON_NAME]" at bounding box center [136, 178] width 20 height 20
checkbox input "true"
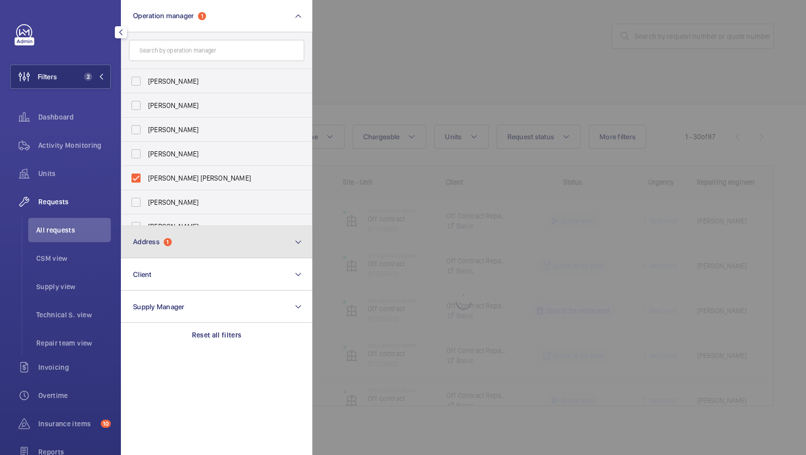
click at [182, 255] on button "Address 1" at bounding box center [217, 242] width 192 height 32
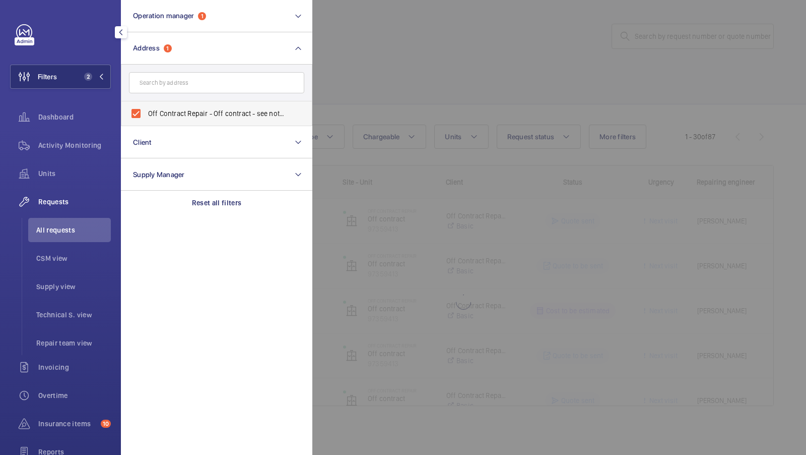
click at [140, 112] on label "Off Contract Repair - Off contract - see notes in description, [GEOGRAPHIC_DATA…" at bounding box center [208, 113] width 175 height 24
click at [140, 112] on input "Off Contract Repair - Off contract - see notes in description, [GEOGRAPHIC_DATA…" at bounding box center [136, 113] width 20 height 20
checkbox input "false"
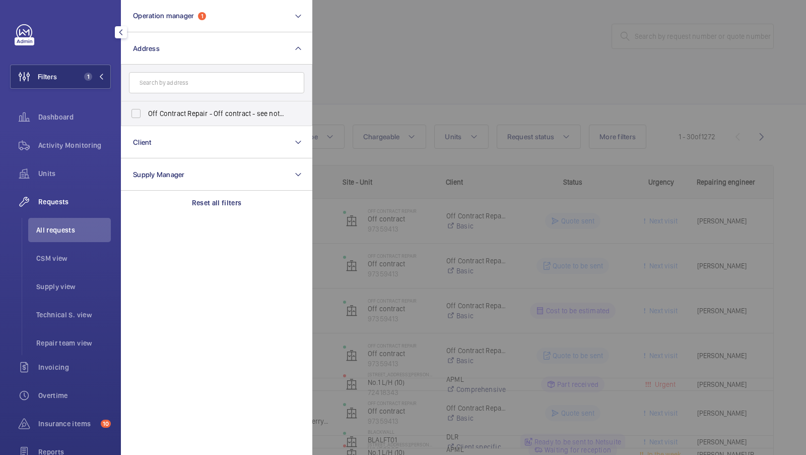
click at [508, 92] on div at bounding box center [715, 227] width 806 height 455
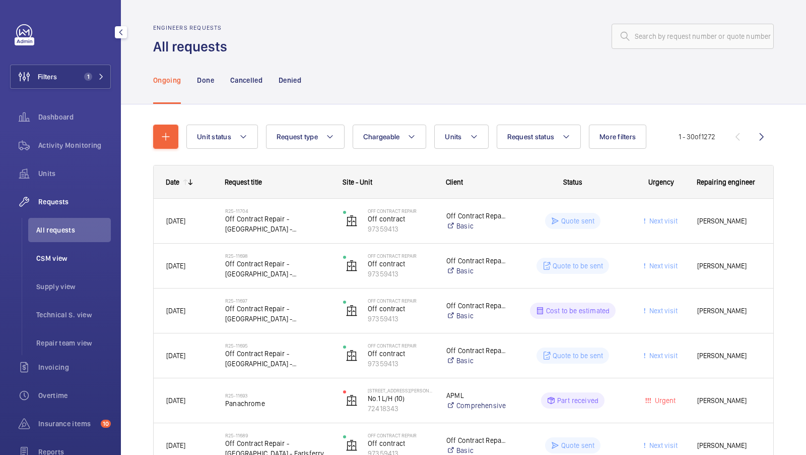
click at [50, 261] on span "CSM view" at bounding box center [73, 258] width 75 height 10
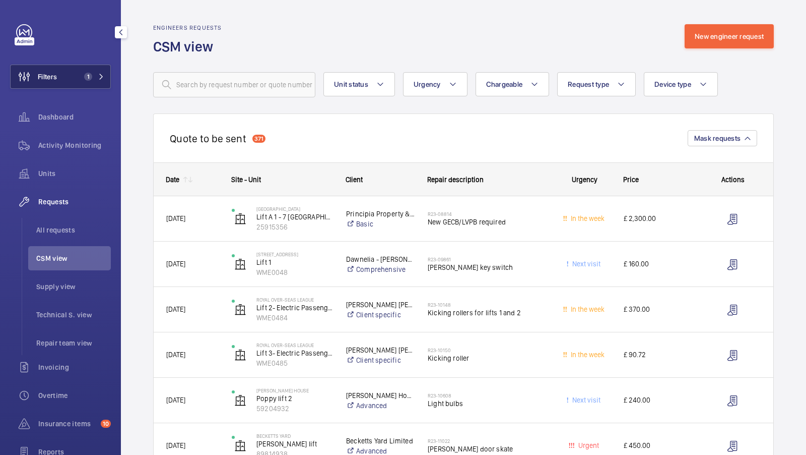
click at [79, 82] on button "Filters 1" at bounding box center [60, 77] width 101 height 24
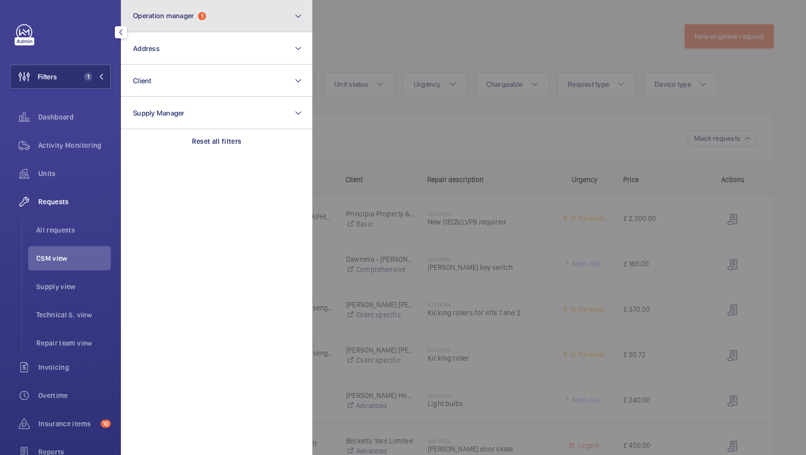
click at [163, 30] on button "Operation manager 1" at bounding box center [217, 16] width 192 height 32
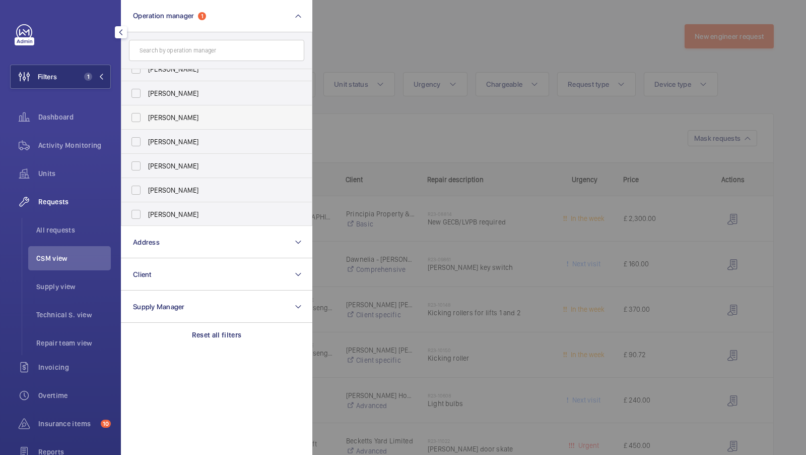
scroll to position [37, 0]
click at [94, 84] on button "Filters 1" at bounding box center [60, 77] width 101 height 24
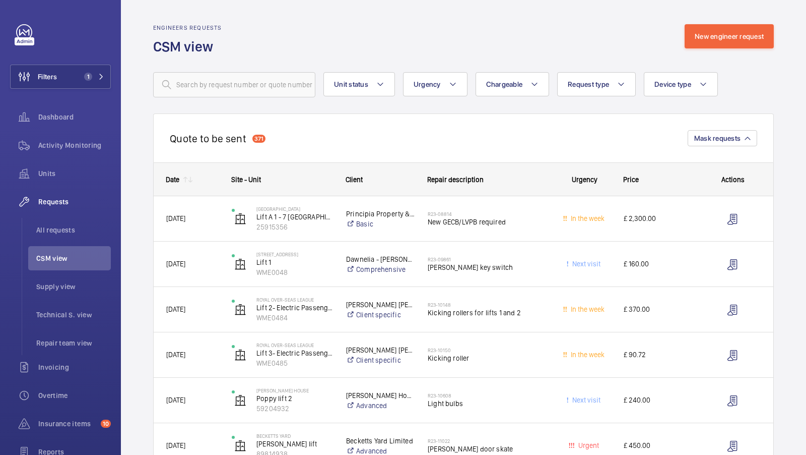
click at [333, 124] on div "Quote to be sent 371 Mask requests" at bounding box center [463, 137] width 621 height 49
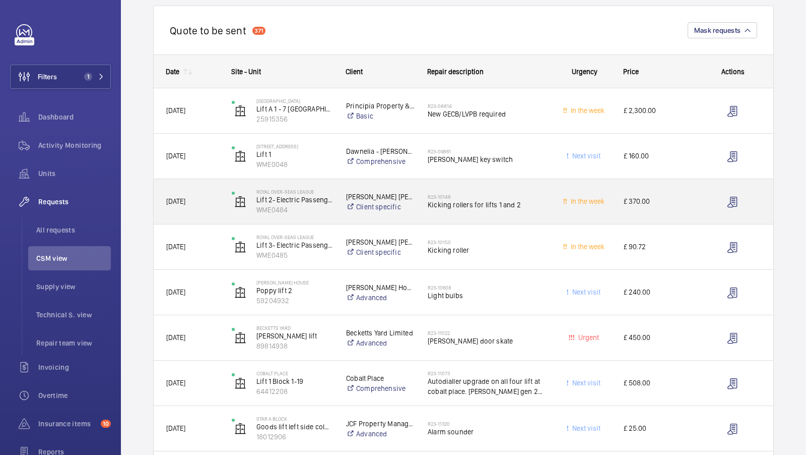
scroll to position [106, 0]
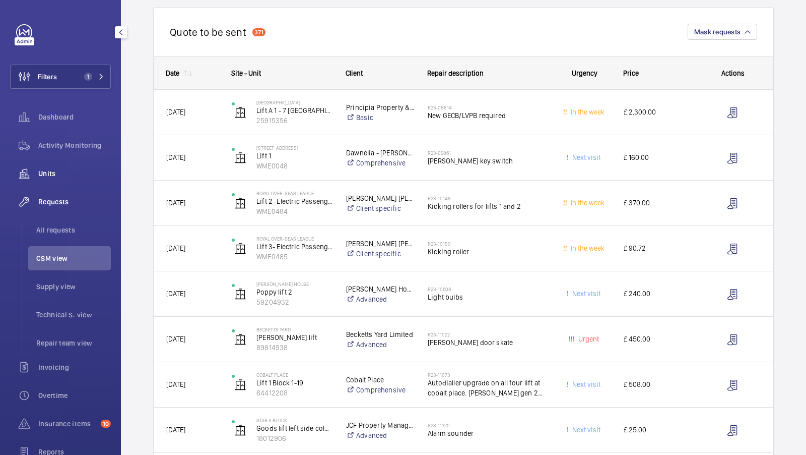
click at [54, 169] on span "Units" at bounding box center [74, 173] width 73 height 10
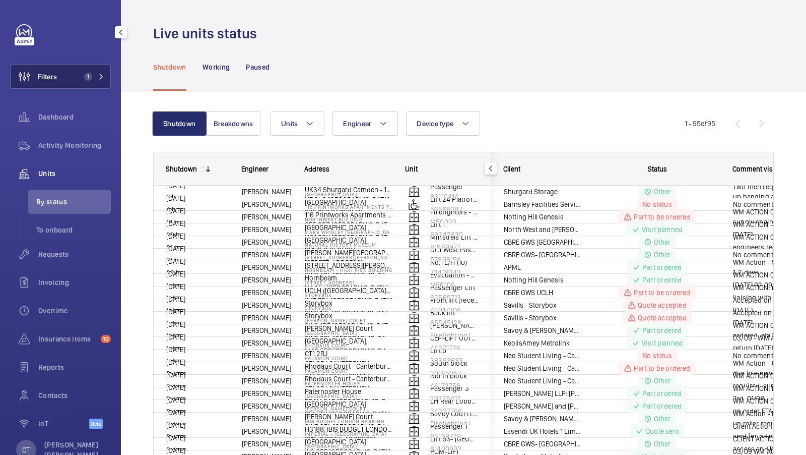
click at [83, 80] on span "1" at bounding box center [86, 77] width 12 height 8
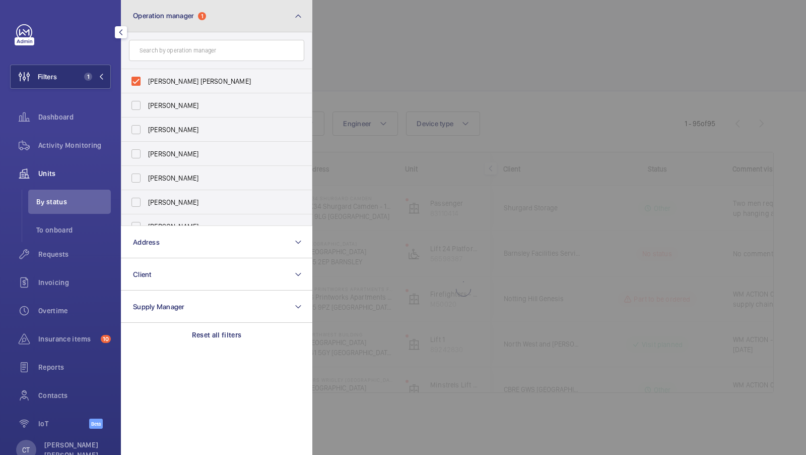
click at [243, 22] on button "Operation manager 1" at bounding box center [217, 16] width 192 height 32
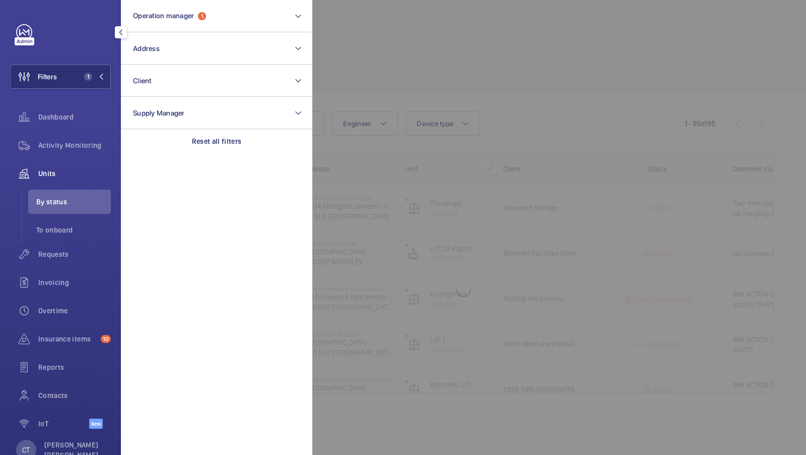
click at [471, 142] on div at bounding box center [715, 227] width 806 height 455
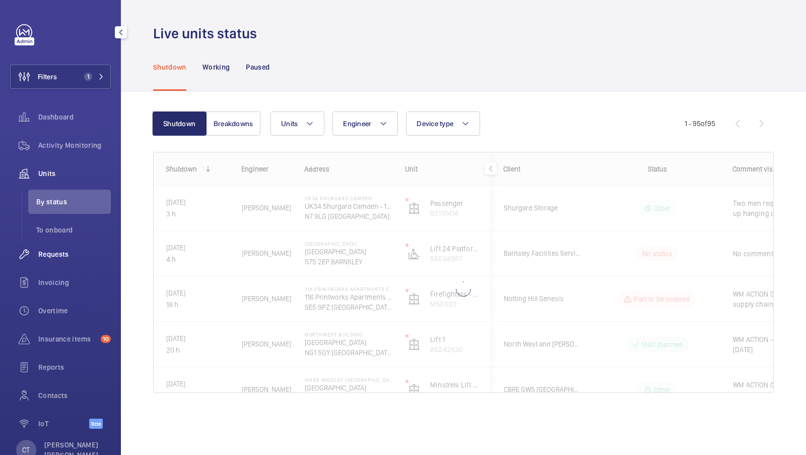
click at [65, 254] on span "Requests" at bounding box center [74, 254] width 73 height 10
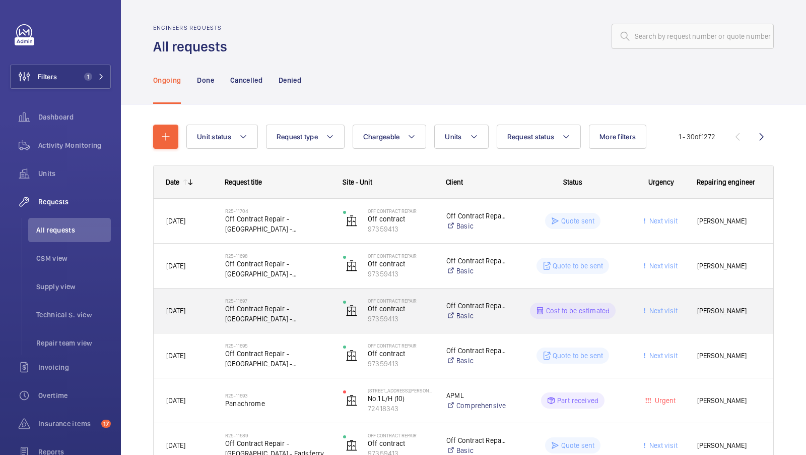
scroll to position [97, 0]
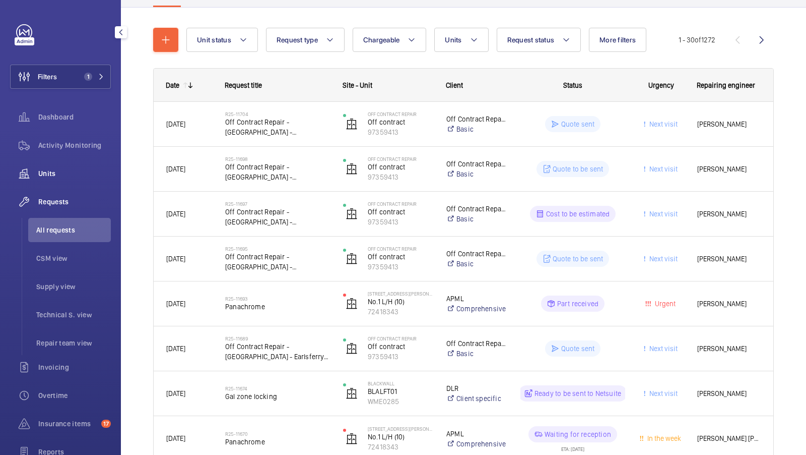
click at [47, 182] on div "Units" at bounding box center [60, 173] width 101 height 24
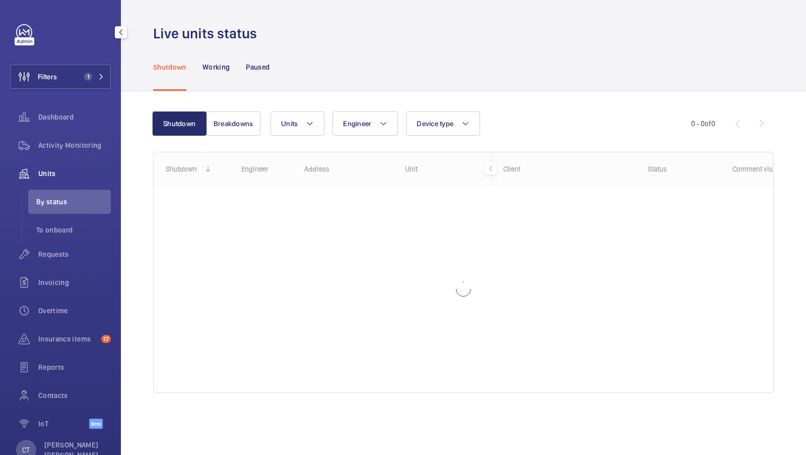
click at [83, 62] on div "Filters 1 Dashboard Activity Monitoring Units By status To onboard Requests Inv…" at bounding box center [60, 231] width 101 height 415
click at [92, 71] on button "Filters 1" at bounding box center [60, 77] width 101 height 24
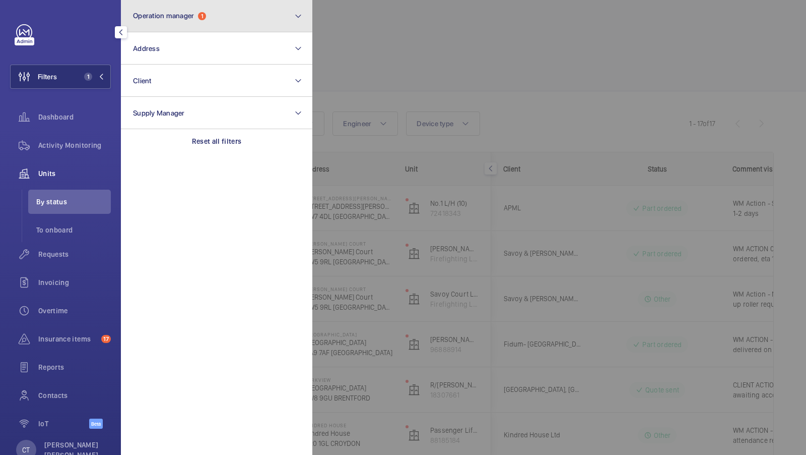
click at [241, 24] on button "Operation manager 1" at bounding box center [217, 16] width 192 height 32
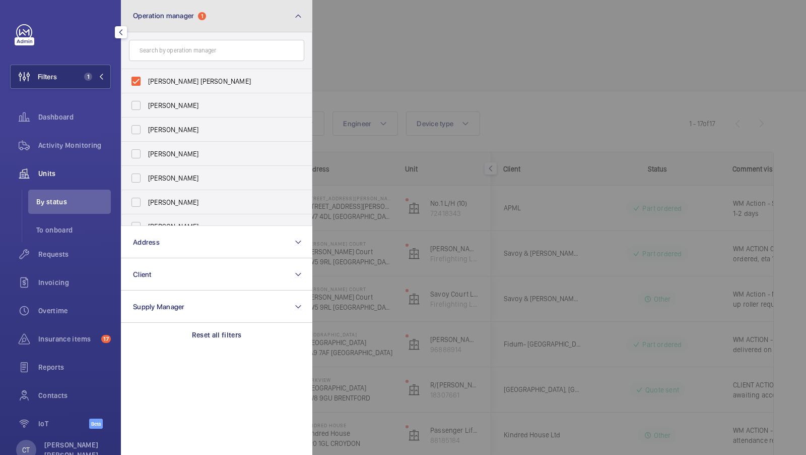
click at [257, 22] on button "Operation manager 1" at bounding box center [217, 16] width 192 height 32
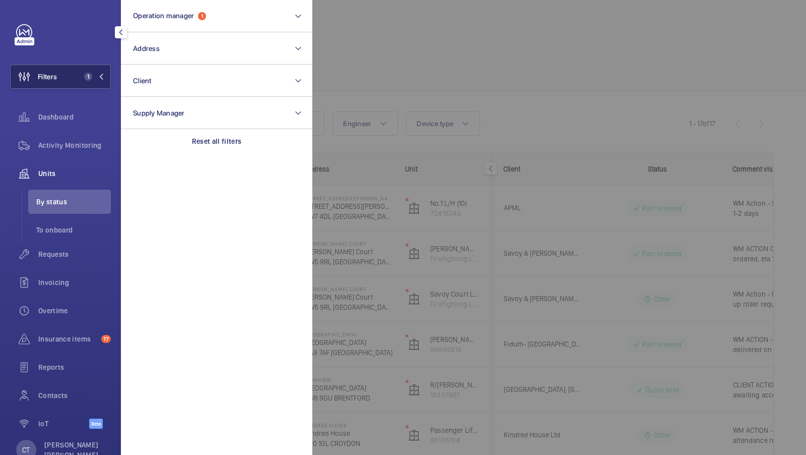
click at [79, 72] on button "Filters 1" at bounding box center [60, 77] width 101 height 24
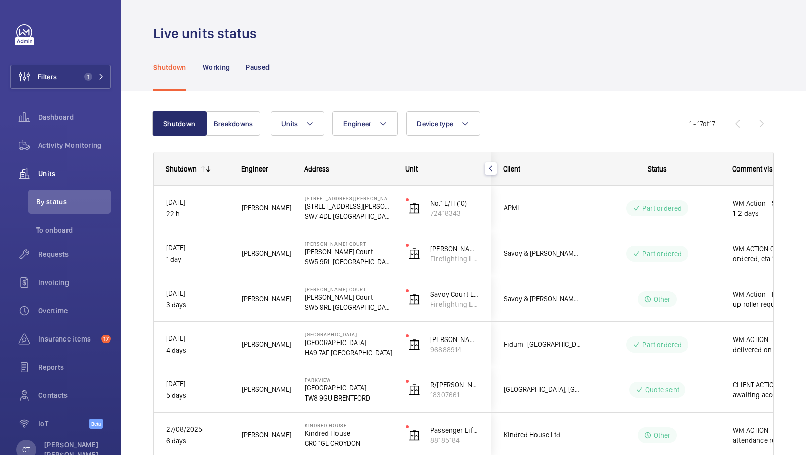
click at [549, 127] on div "Units Engineer Device type More filters Reset all filters" at bounding box center [480, 123] width 419 height 24
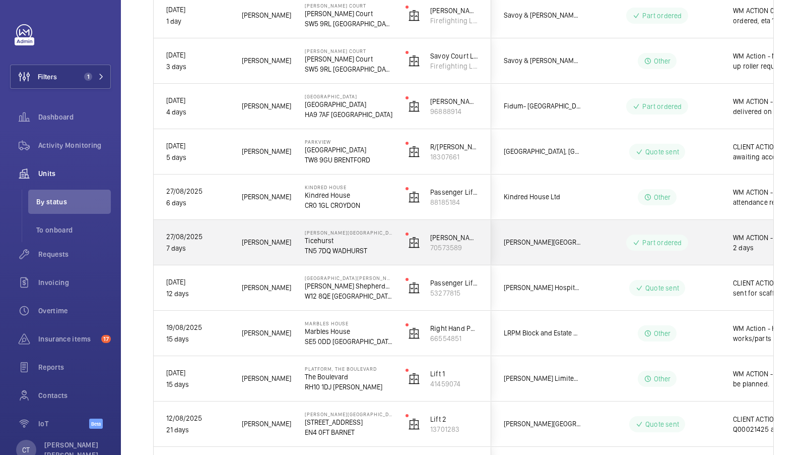
scroll to position [0, 181]
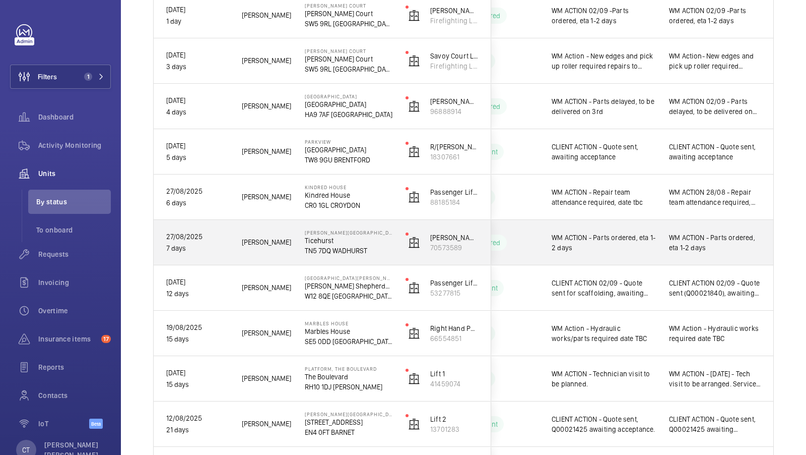
click at [688, 256] on div "WM ACTION - Parts ordered, eta 1-2 days" at bounding box center [715, 242] width 116 height 43
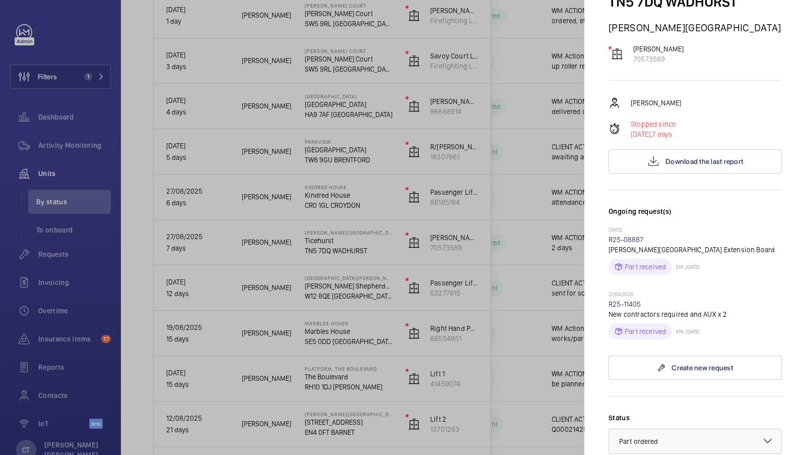
scroll to position [105, 0]
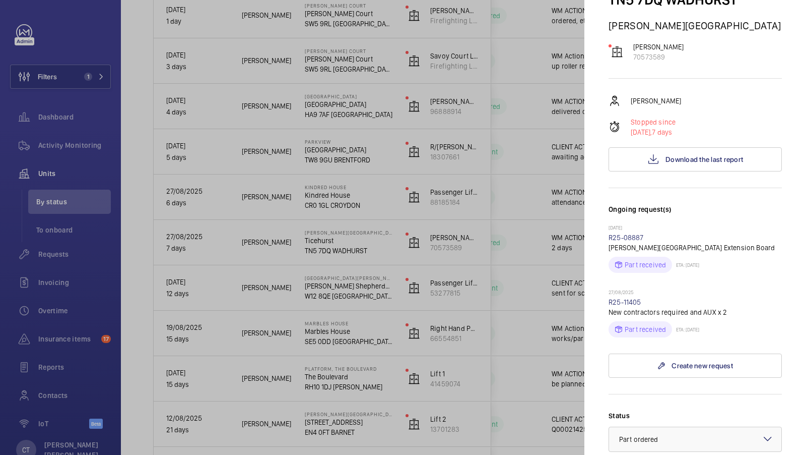
click at [542, 228] on div at bounding box center [403, 227] width 806 height 455
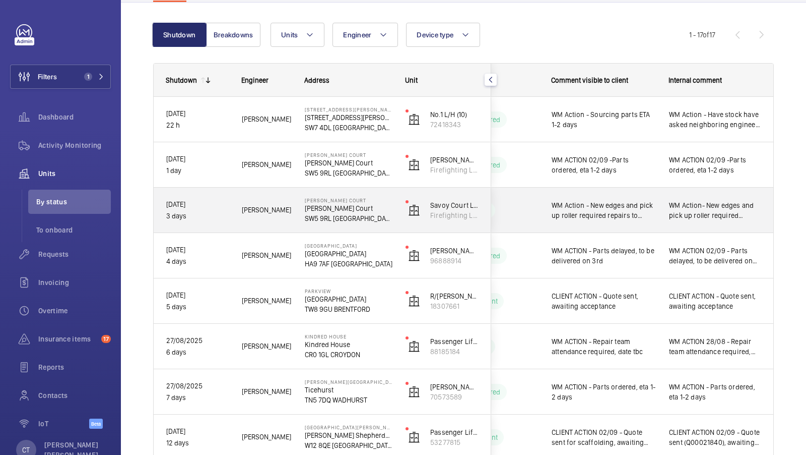
scroll to position [0, 0]
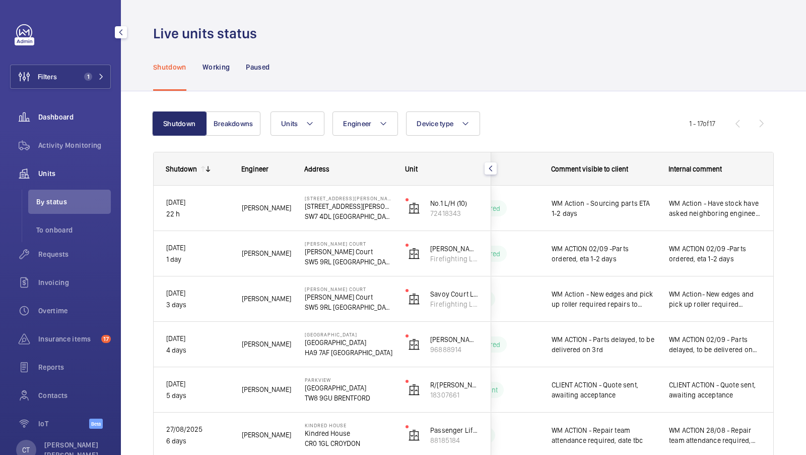
click at [56, 112] on span "Dashboard" at bounding box center [74, 117] width 73 height 10
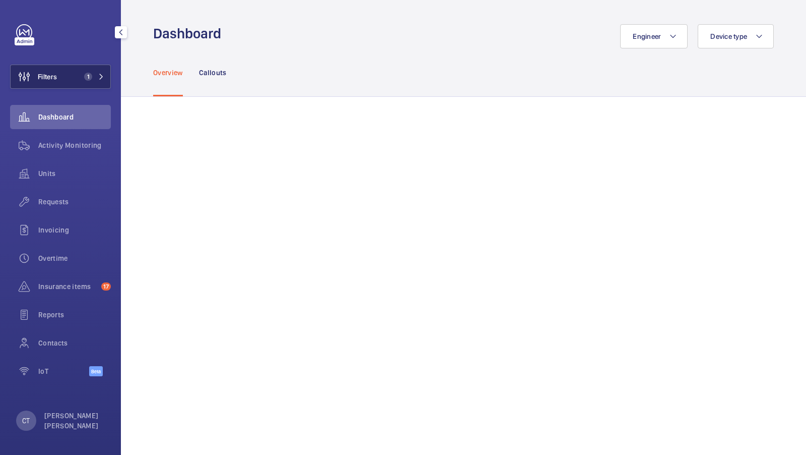
click at [85, 75] on span "1" at bounding box center [88, 77] width 8 height 8
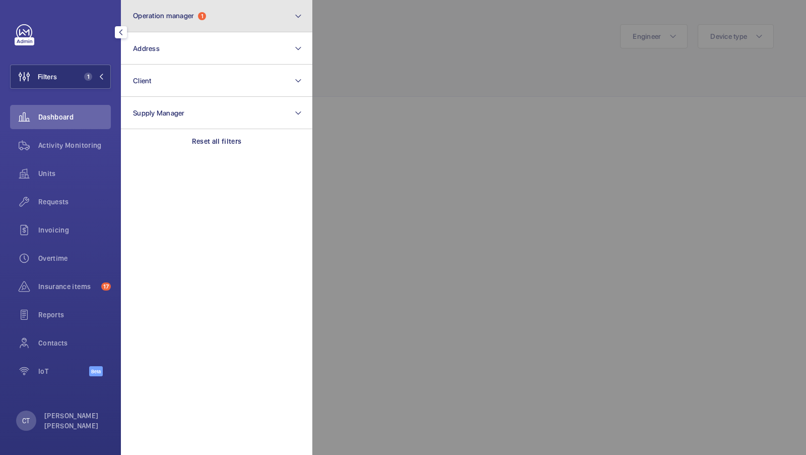
click at [229, 23] on button "Operation manager 1" at bounding box center [217, 16] width 192 height 32
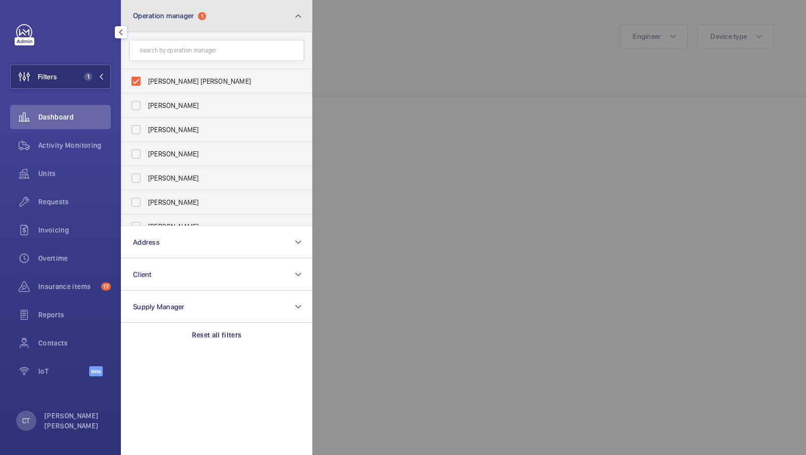
click at [242, 5] on button "Operation manager 1" at bounding box center [217, 16] width 192 height 32
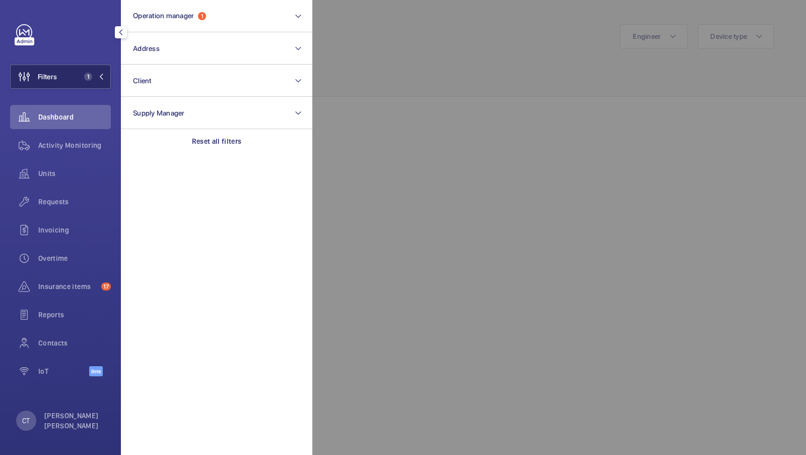
click at [92, 68] on button "Filters 1" at bounding box center [60, 77] width 101 height 24
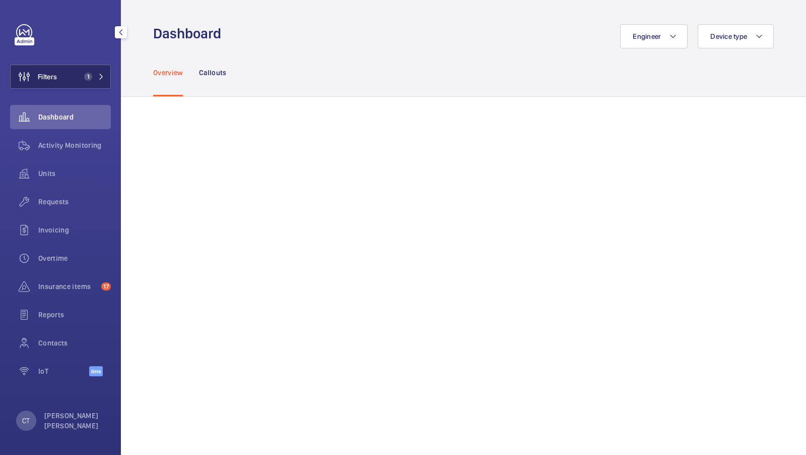
click at [89, 74] on span "1" at bounding box center [88, 77] width 8 height 8
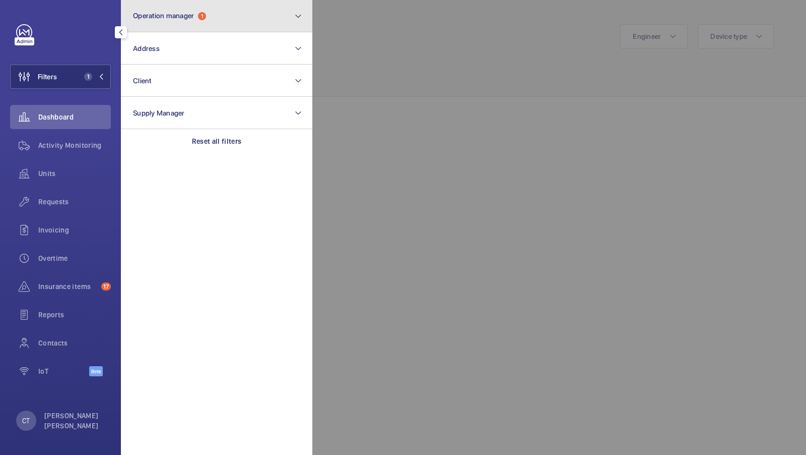
click at [218, 16] on button "Operation manager 1" at bounding box center [217, 16] width 192 height 32
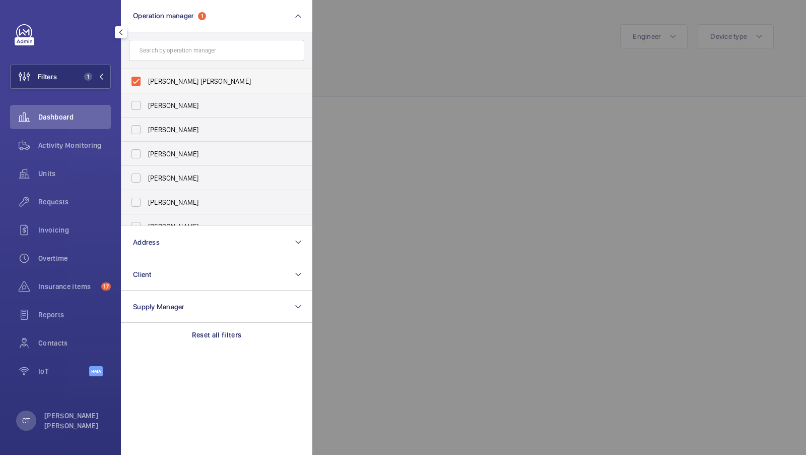
click at [179, 85] on span "[PERSON_NAME] [PERSON_NAME]" at bounding box center [217, 81] width 139 height 10
click at [146, 85] on input "[PERSON_NAME] [PERSON_NAME]" at bounding box center [136, 81] width 20 height 20
checkbox input "false"
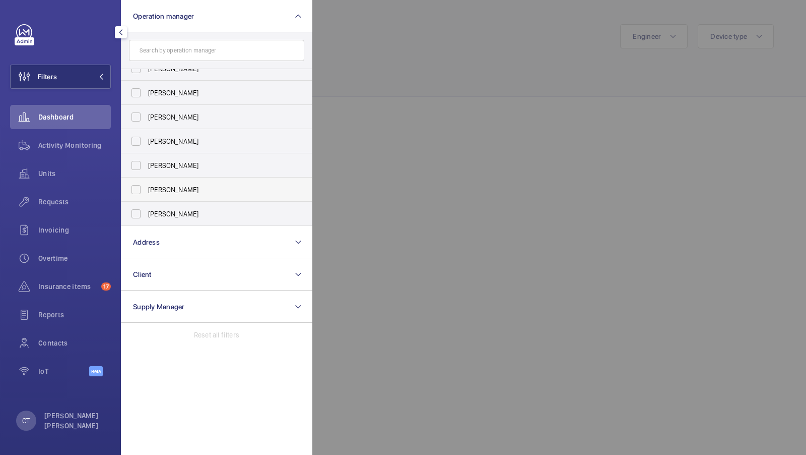
click at [177, 190] on span "[PERSON_NAME]" at bounding box center [217, 189] width 139 height 10
click at [146, 190] on input "[PERSON_NAME]" at bounding box center [136, 189] width 20 height 20
checkbox input "true"
click at [89, 76] on span "1" at bounding box center [88, 77] width 8 height 8
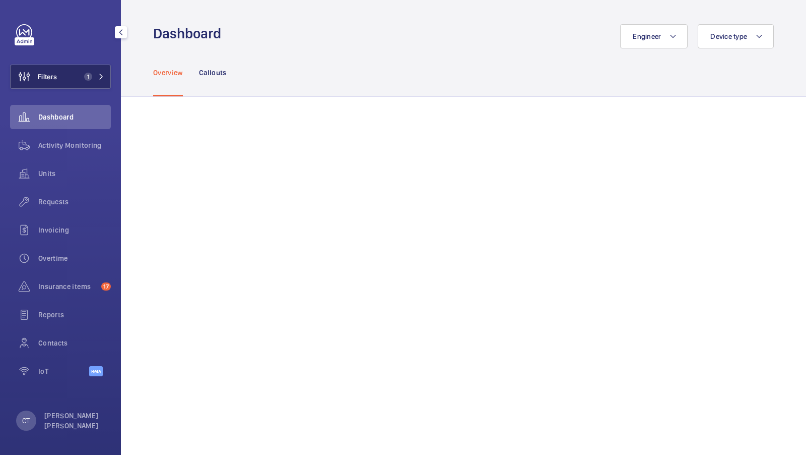
click at [91, 85] on button "Filters 1" at bounding box center [60, 77] width 101 height 24
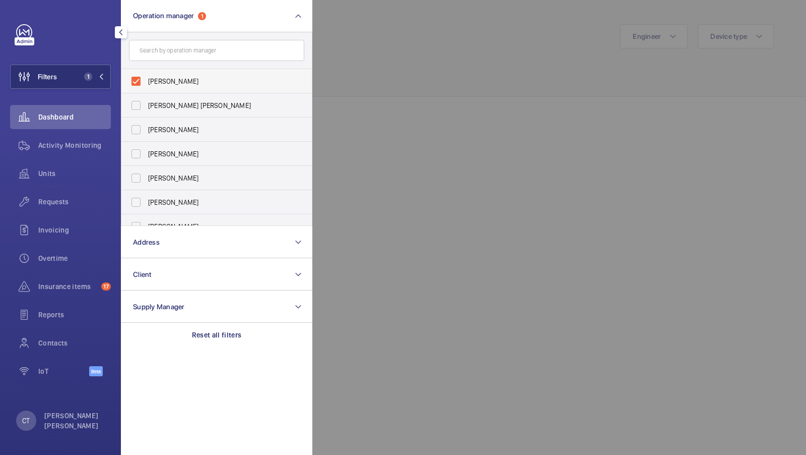
click at [197, 87] on label "[PERSON_NAME]" at bounding box center [208, 81] width 175 height 24
click at [146, 87] on input "[PERSON_NAME]" at bounding box center [136, 81] width 20 height 20
checkbox input "false"
click at [180, 132] on span "[PERSON_NAME]" at bounding box center [217, 129] width 139 height 10
click at [146, 132] on input "[PERSON_NAME]" at bounding box center [136, 129] width 20 height 20
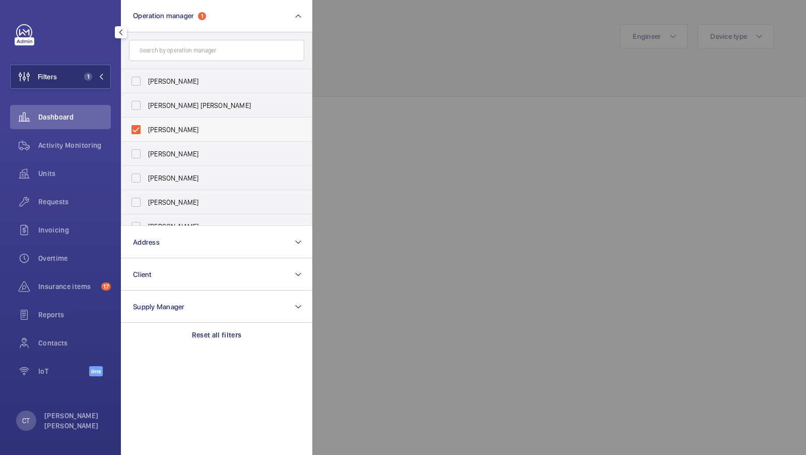
click at [193, 126] on span "[PERSON_NAME]" at bounding box center [217, 129] width 139 height 10
click at [146, 126] on input "[PERSON_NAME]" at bounding box center [136, 129] width 20 height 20
checkbox input "false"
click at [494, 229] on div at bounding box center [715, 227] width 806 height 455
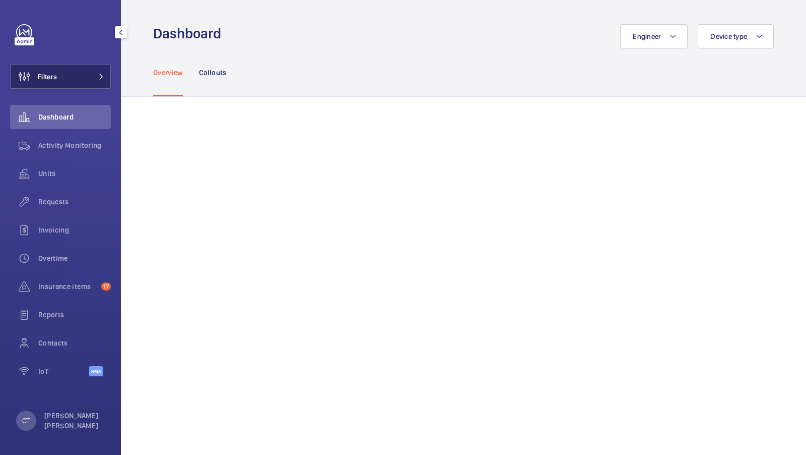
click at [87, 84] on button "Filters" at bounding box center [60, 77] width 101 height 24
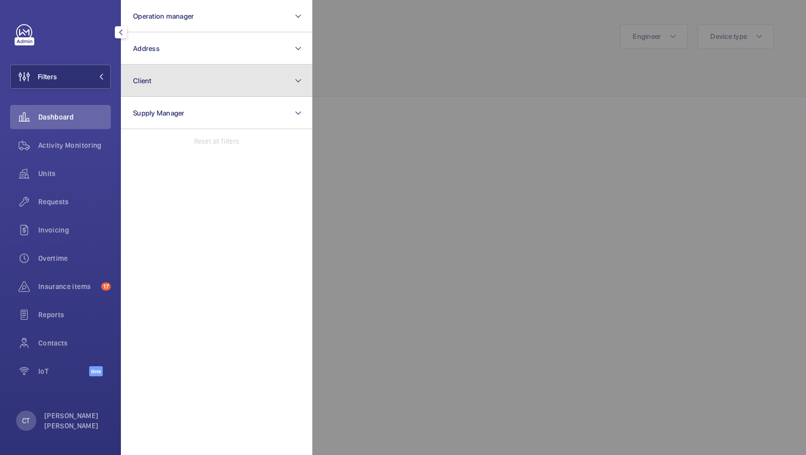
click at [192, 88] on button "Client" at bounding box center [217, 81] width 192 height 32
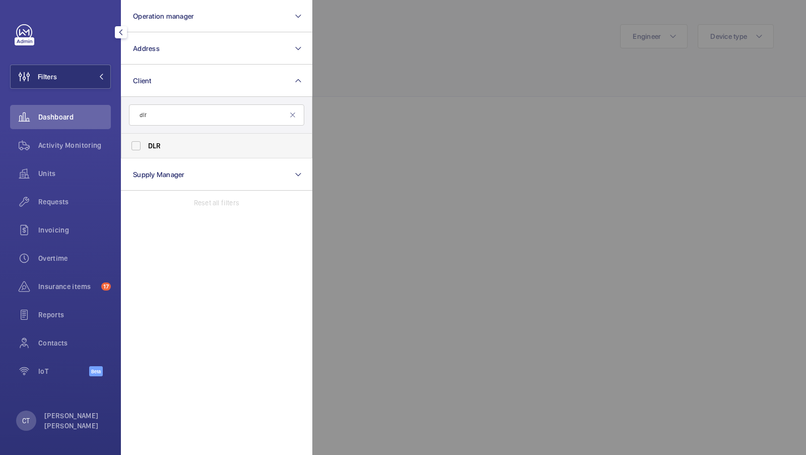
type input "dlr"
click at [141, 145] on label "DLR" at bounding box center [208, 146] width 175 height 24
click at [141, 145] on input "DLR" at bounding box center [136, 146] width 20 height 20
checkbox input "true"
click at [94, 73] on span "1" at bounding box center [92, 77] width 24 height 8
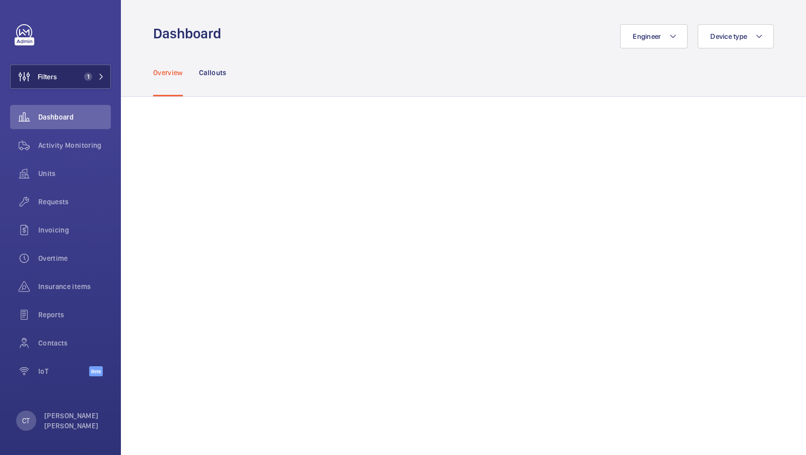
click at [89, 67] on button "Filters 1" at bounding box center [60, 77] width 101 height 24
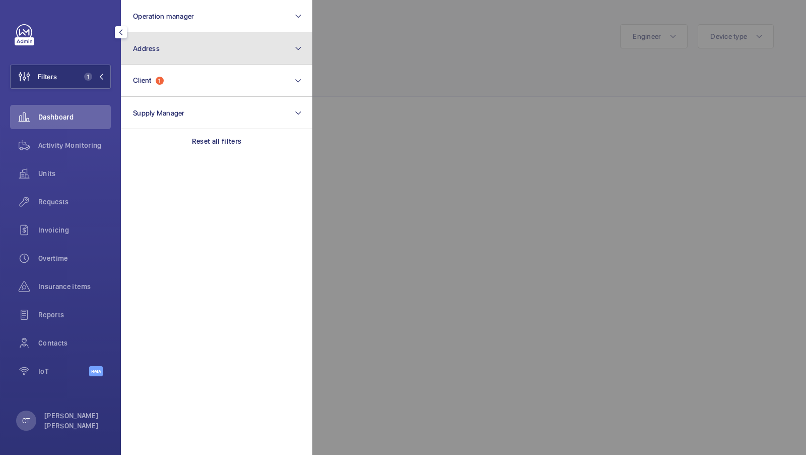
click at [196, 32] on button "Address" at bounding box center [217, 48] width 192 height 32
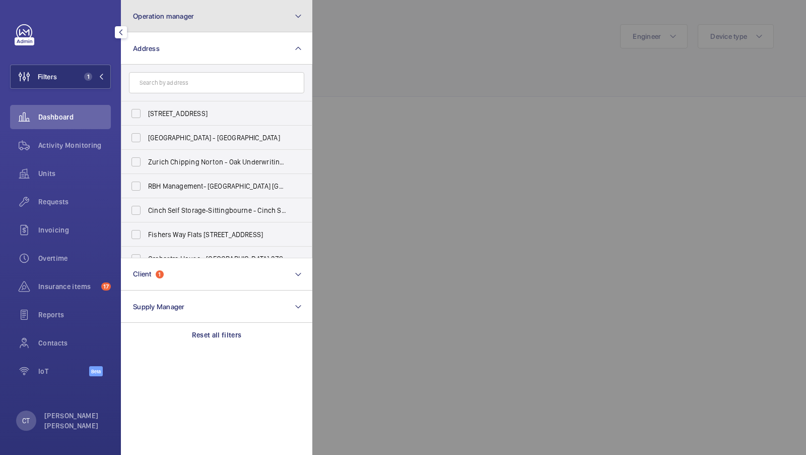
click at [206, 14] on button "Operation manager" at bounding box center [217, 16] width 192 height 32
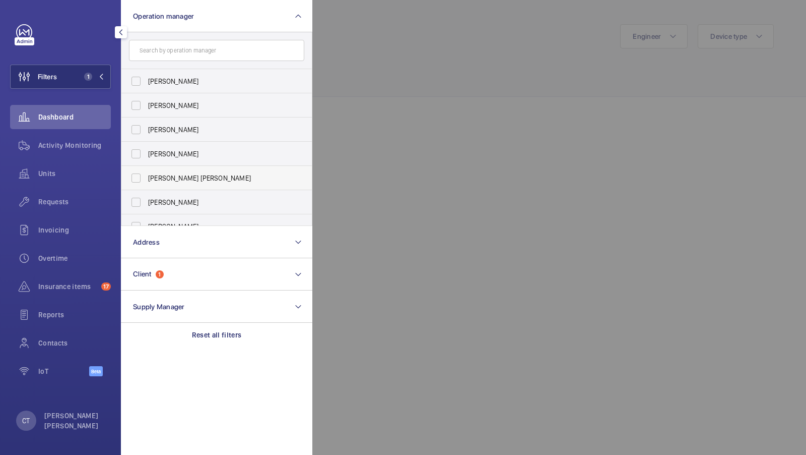
click at [200, 177] on span "[PERSON_NAME] [PERSON_NAME]" at bounding box center [217, 178] width 139 height 10
click at [146, 177] on input "[PERSON_NAME] [PERSON_NAME]" at bounding box center [136, 178] width 20 height 20
checkbox input "true"
click at [83, 78] on span "2" at bounding box center [86, 77] width 12 height 8
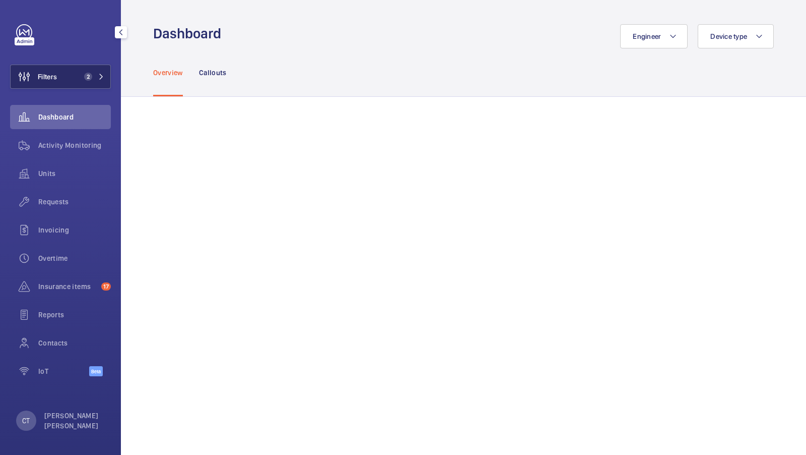
click at [83, 67] on button "Filters 2" at bounding box center [60, 77] width 101 height 24
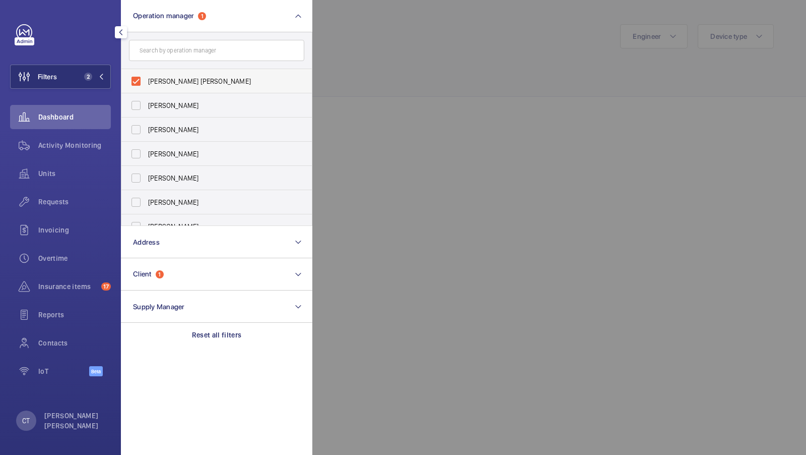
click at [177, 82] on span "[PERSON_NAME] [PERSON_NAME]" at bounding box center [217, 81] width 139 height 10
click at [146, 82] on input "[PERSON_NAME] [PERSON_NAME]" at bounding box center [136, 81] width 20 height 20
click at [177, 79] on span "[PERSON_NAME] [PERSON_NAME]" at bounding box center [217, 81] width 139 height 10
click at [146, 79] on input "[PERSON_NAME] [PERSON_NAME]" at bounding box center [136, 81] width 20 height 20
checkbox input "true"
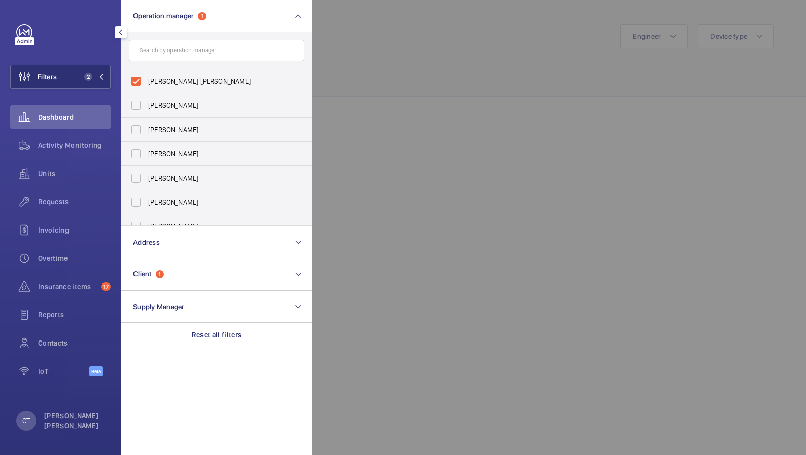
click at [201, 37] on form at bounding box center [216, 50] width 190 height 37
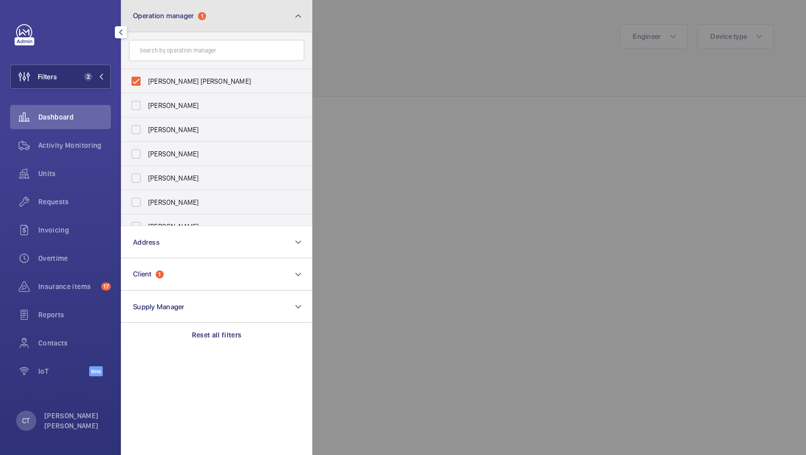
click at [206, 25] on button "Operation manager 1" at bounding box center [217, 16] width 192 height 32
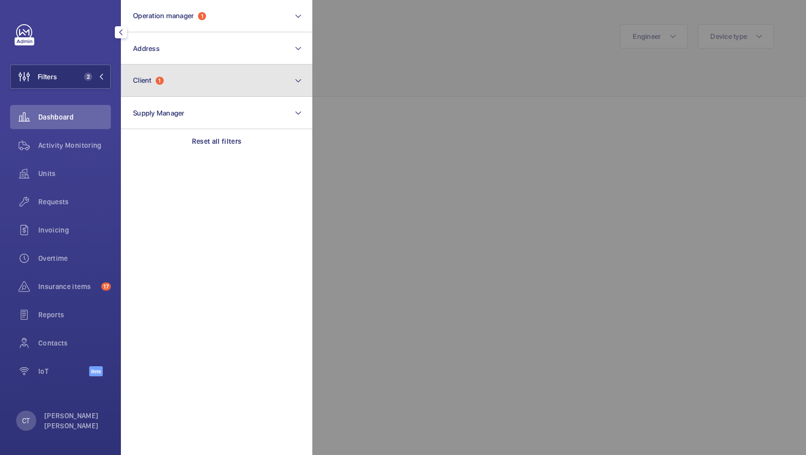
click at [183, 86] on button "Client 1" at bounding box center [217, 81] width 192 height 32
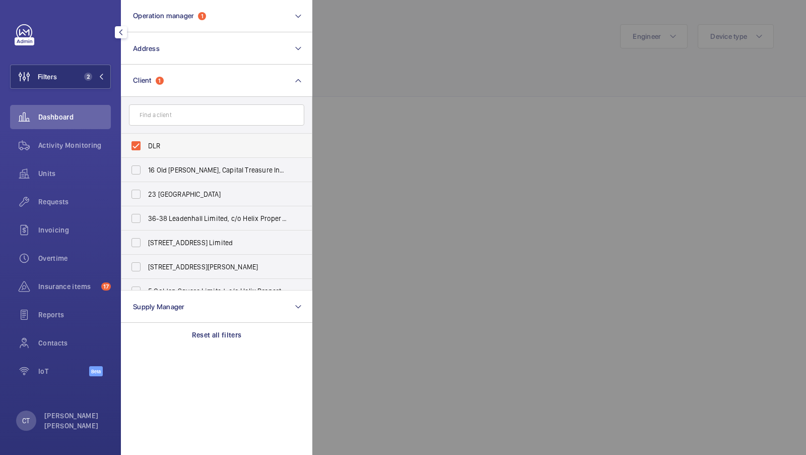
click at [156, 145] on span "DLR" at bounding box center [217, 146] width 139 height 10
click at [146, 145] on input "DLR" at bounding box center [136, 146] width 20 height 20
checkbox input "false"
click at [165, 116] on input "text" at bounding box center [216, 114] width 175 height 21
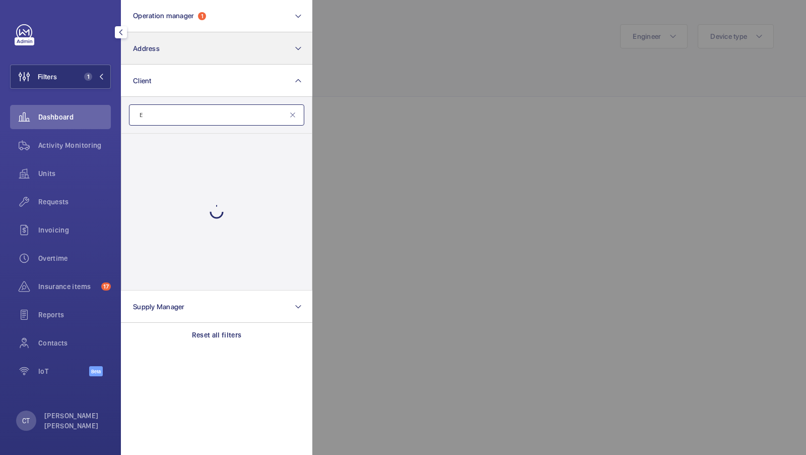
type input "E"
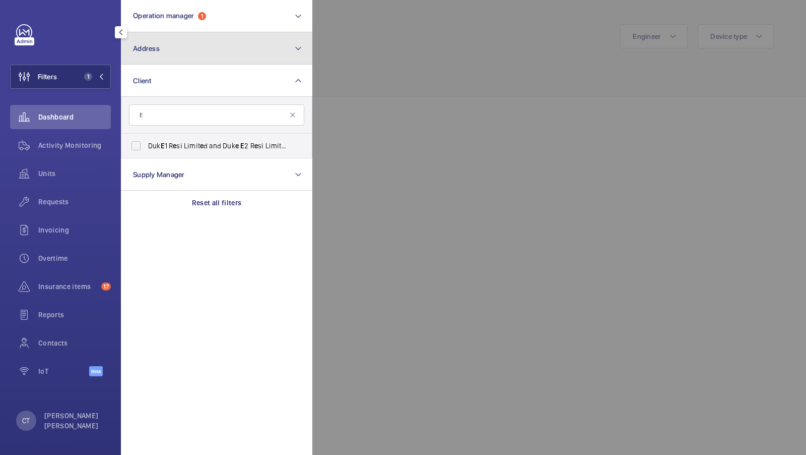
click at [186, 43] on button "Address" at bounding box center [217, 48] width 192 height 32
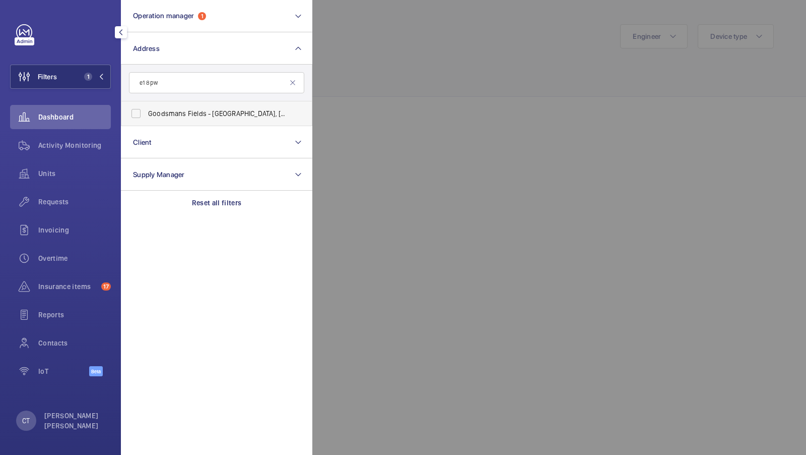
type input "e1 8pw"
click at [162, 111] on span "Goodsmans Fields - Satin House, LONDON E1 8PW" at bounding box center [217, 113] width 139 height 10
click at [146, 111] on input "Goodsmans Fields - Satin House, LONDON E1 8PW" at bounding box center [136, 113] width 20 height 20
checkbox input "true"
click at [94, 73] on span "2" at bounding box center [92, 77] width 24 height 8
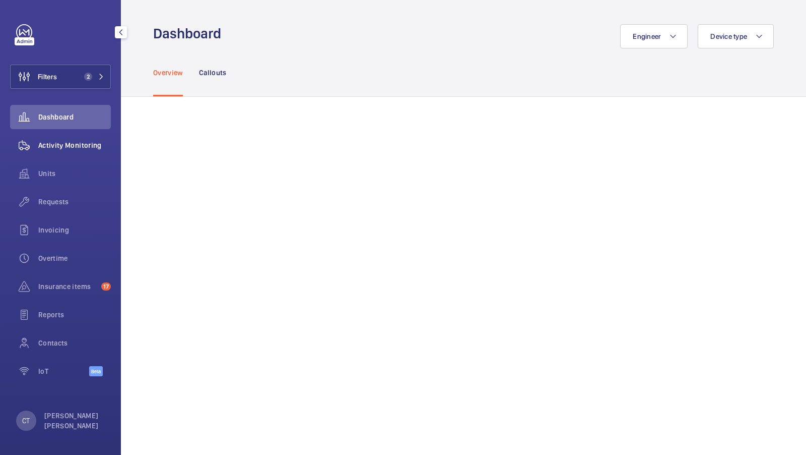
click at [83, 152] on div "Activity Monitoring" at bounding box center [60, 145] width 101 height 24
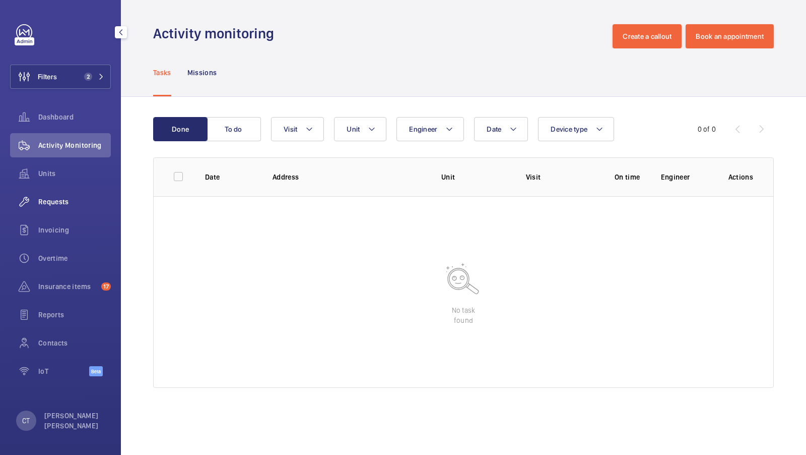
click at [60, 207] on div "Requests" at bounding box center [60, 201] width 101 height 24
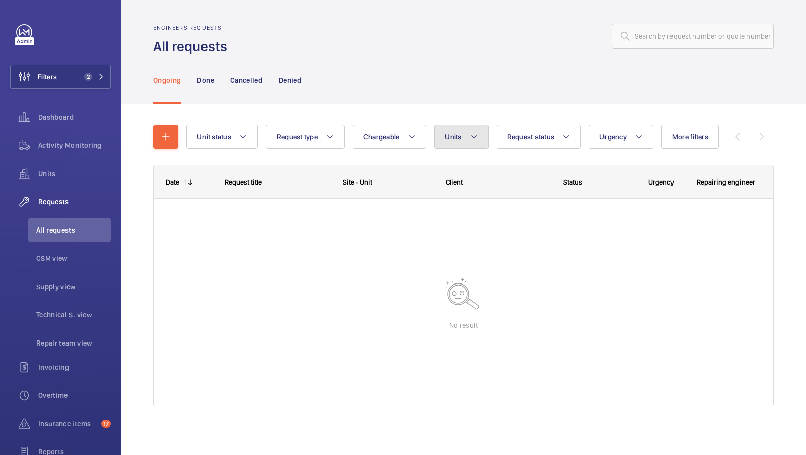
click at [441, 129] on button "Units" at bounding box center [461, 136] width 54 height 24
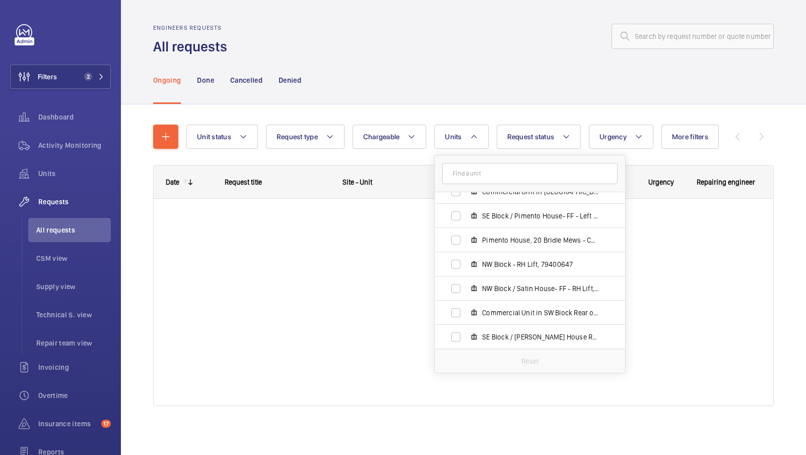
scroll to position [859, 0]
click at [29, 117] on wm-front-icon-button at bounding box center [24, 117] width 28 height 24
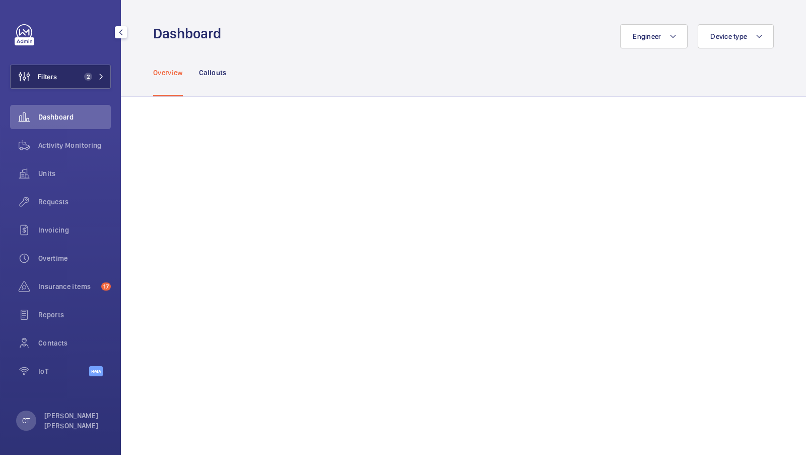
click at [91, 69] on button "Filters 2" at bounding box center [60, 77] width 101 height 24
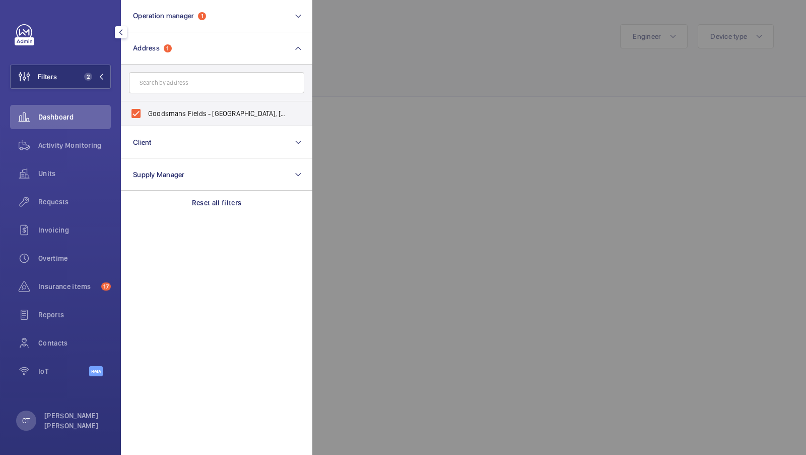
click at [377, 63] on div at bounding box center [715, 227] width 806 height 455
